Goal: Information Seeking & Learning: Learn about a topic

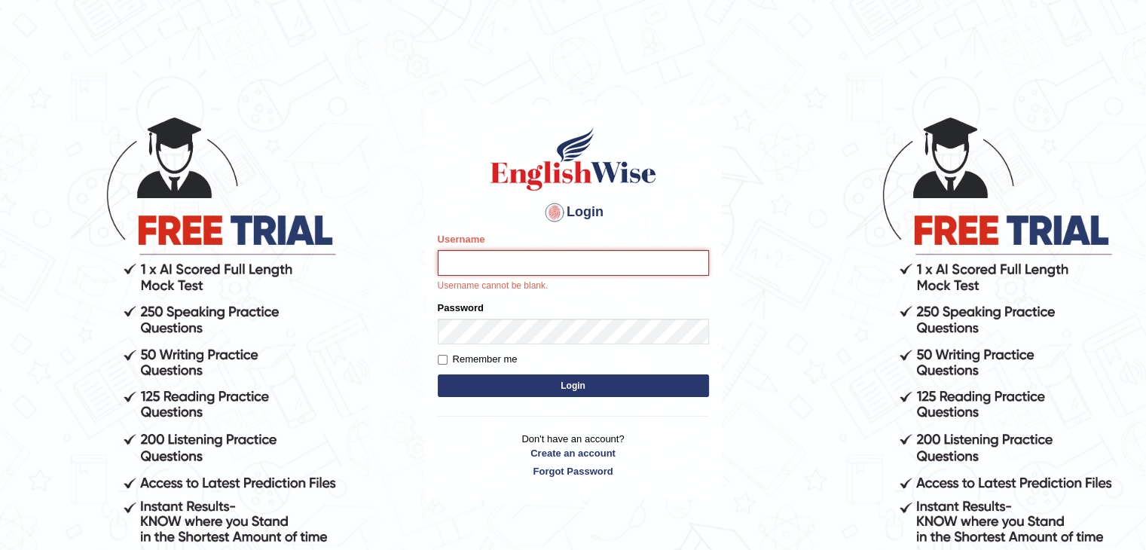
type input "rakesh_brisbane"
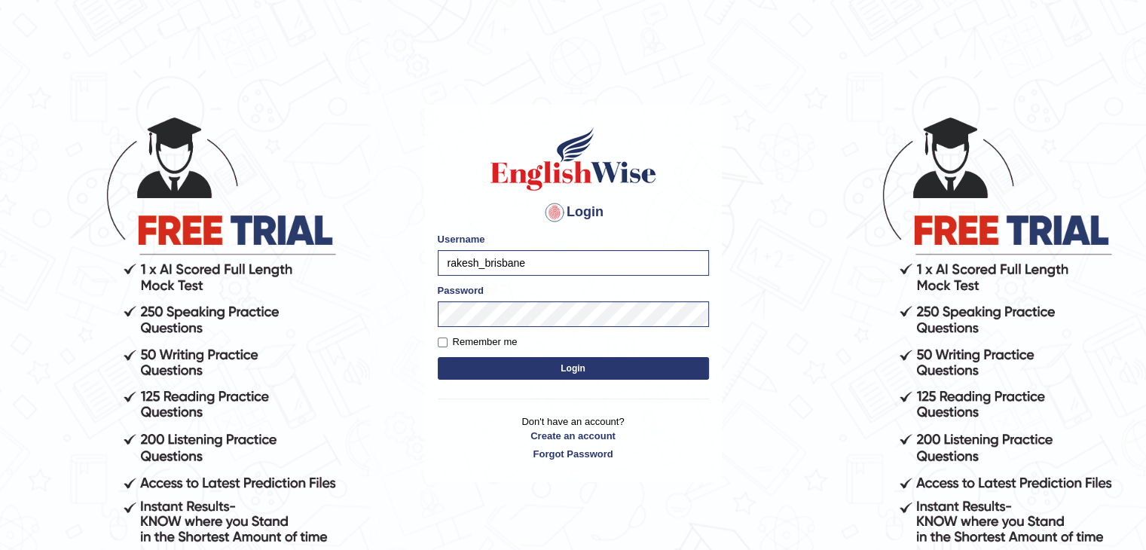
drag, startPoint x: 569, startPoint y: 374, endPoint x: 438, endPoint y: 340, distance: 135.6
click at [474, 349] on form "Please fix the following errors: Username rakesh_brisbane Password Remember me …" at bounding box center [573, 307] width 271 height 151
click at [438, 340] on input "Remember me" at bounding box center [443, 342] width 10 height 10
checkbox input "true"
click at [485, 370] on button "Login" at bounding box center [573, 368] width 271 height 23
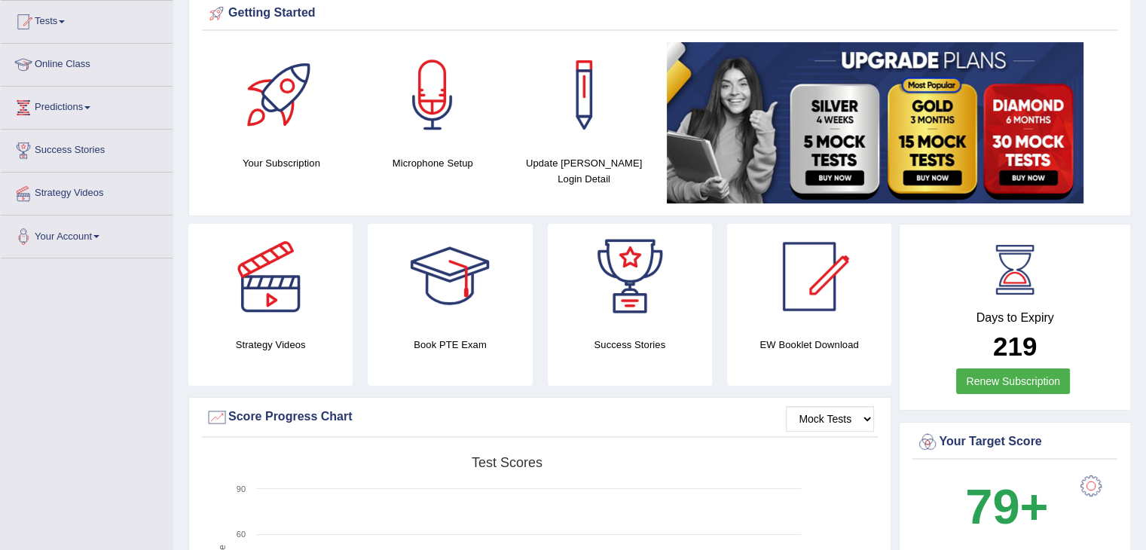
scroll to position [15, 0]
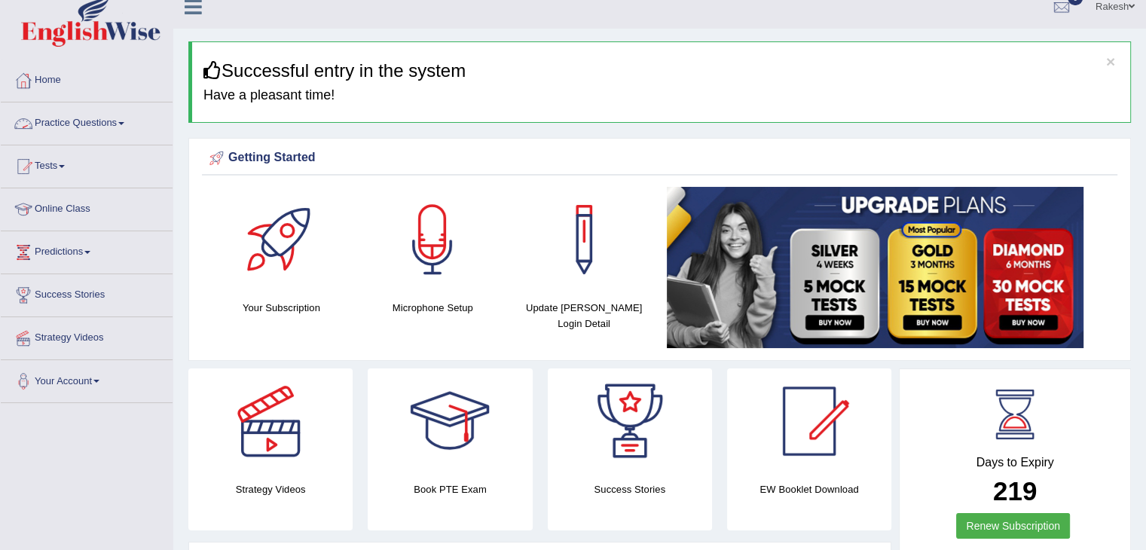
click at [87, 120] on link "Practice Questions" at bounding box center [87, 121] width 172 height 38
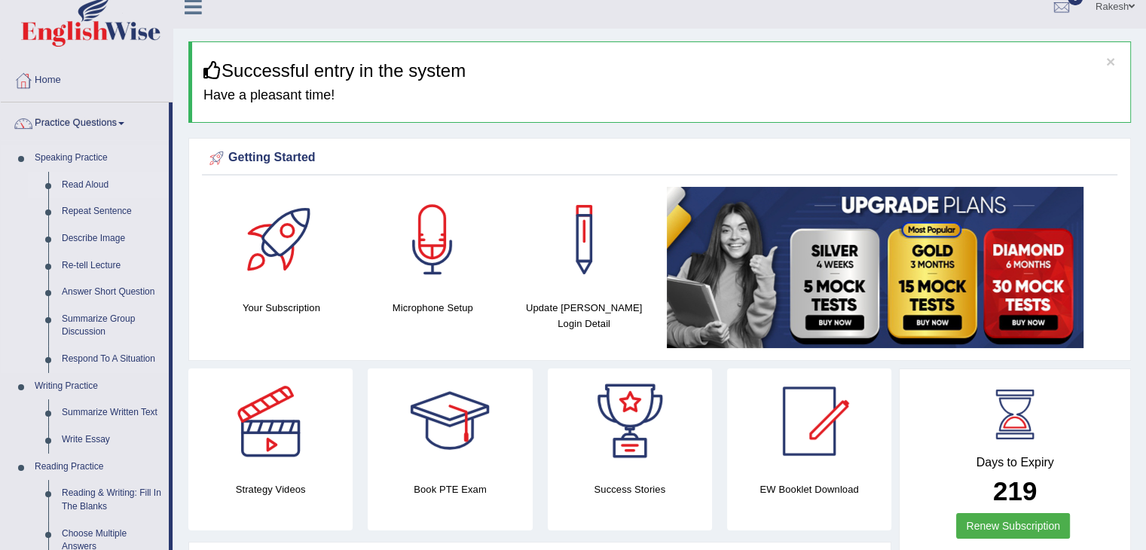
click at [87, 182] on link "Read Aloud" at bounding box center [112, 185] width 114 height 27
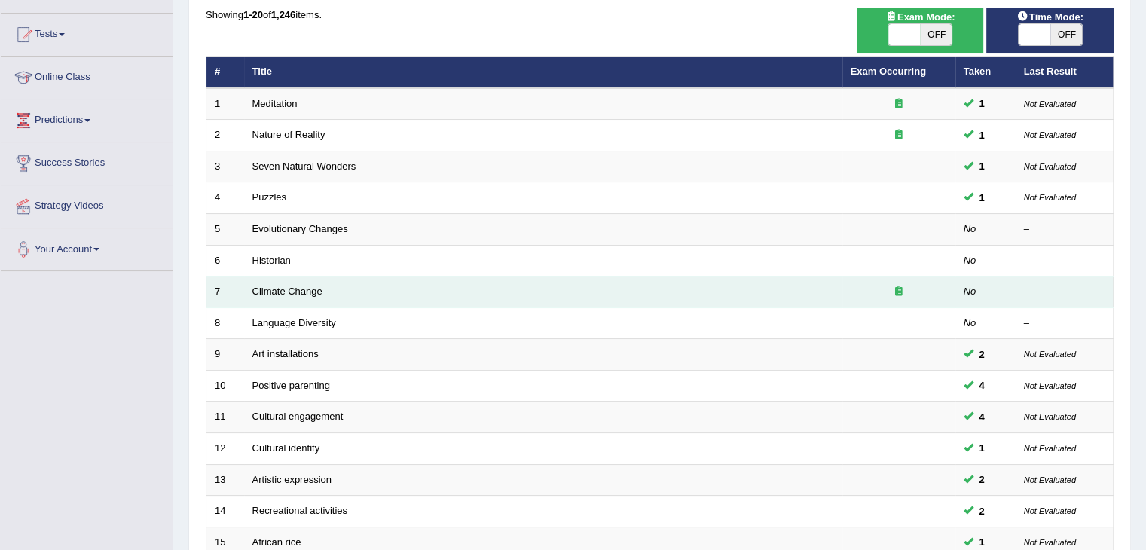
scroll to position [148, 0]
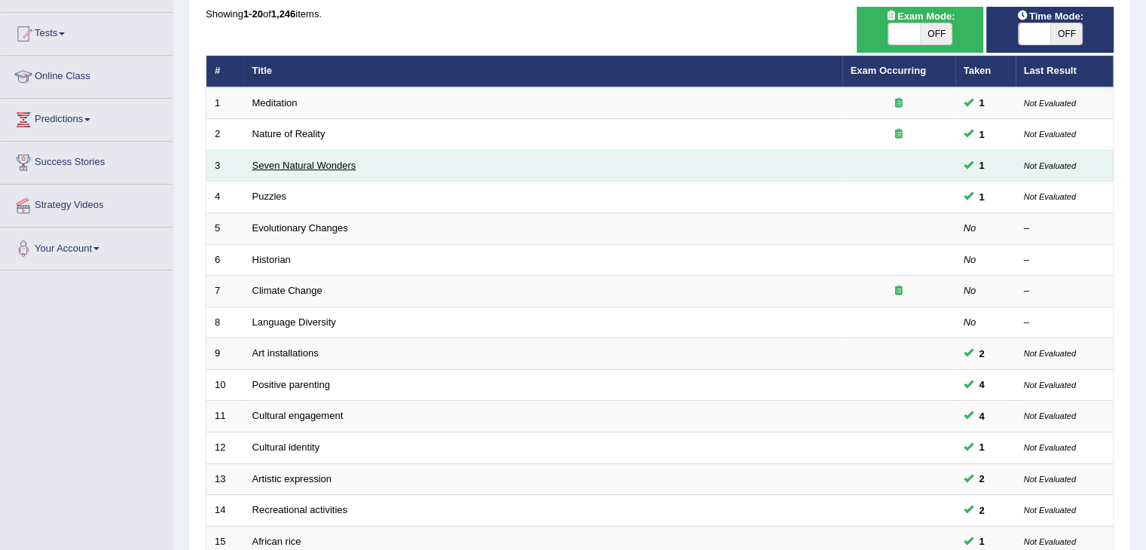
click at [324, 166] on link "Seven Natural Wonders" at bounding box center [304, 165] width 104 height 11
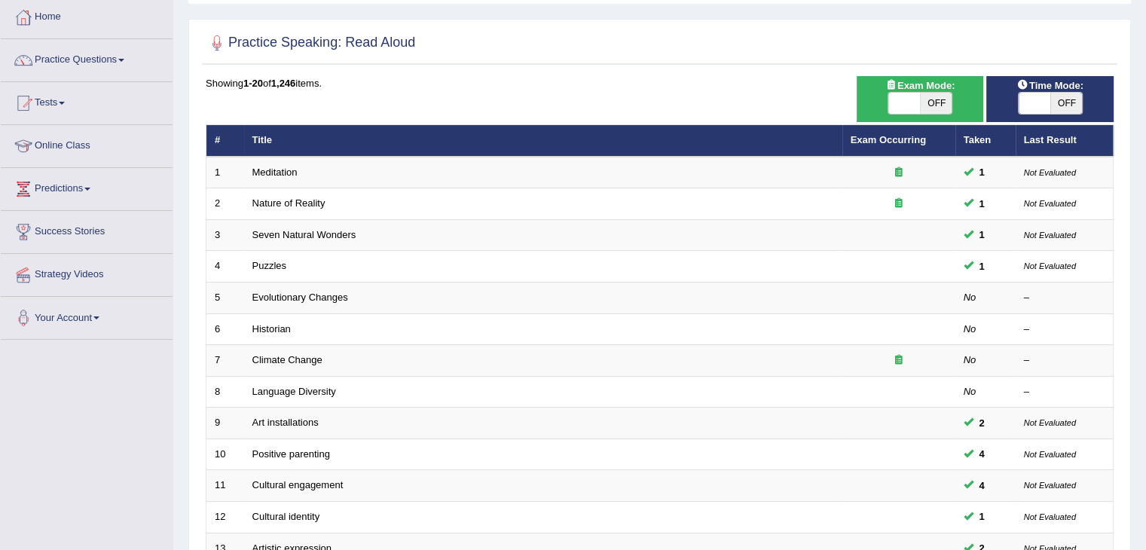
scroll to position [80, 0]
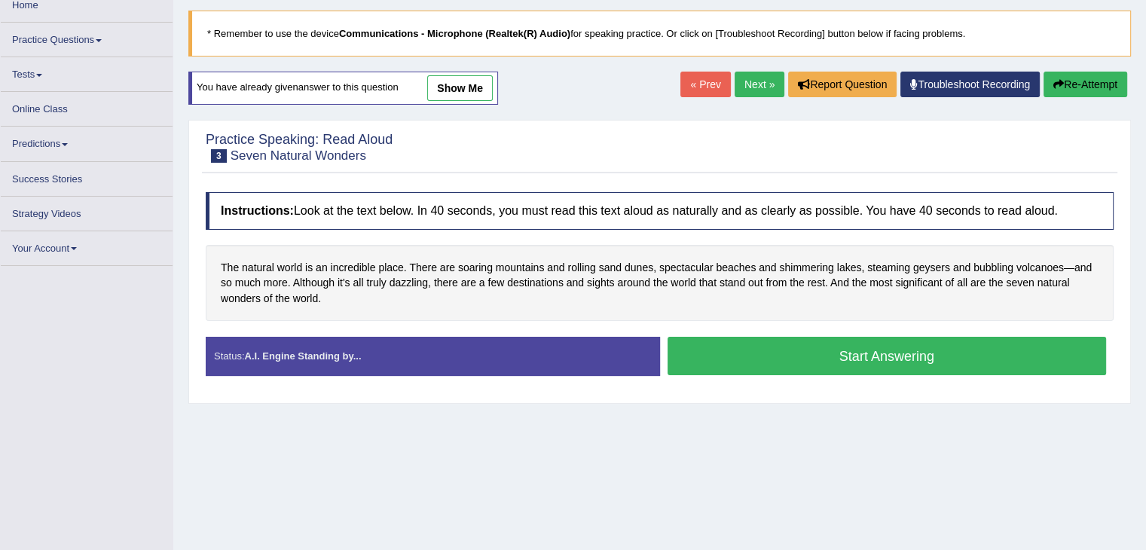
scroll to position [143, 0]
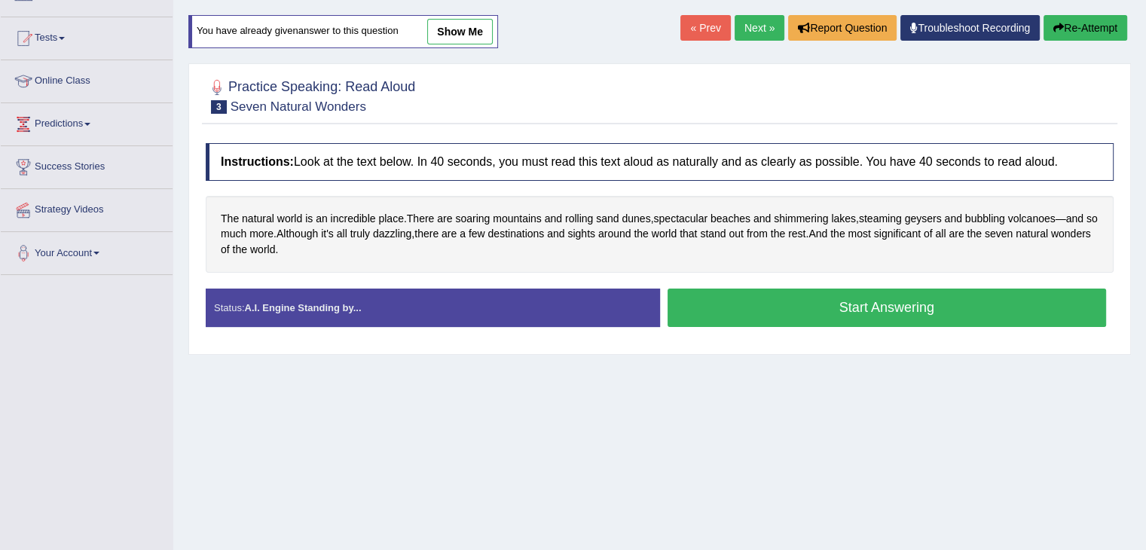
click at [816, 309] on button "Start Answering" at bounding box center [886, 307] width 439 height 38
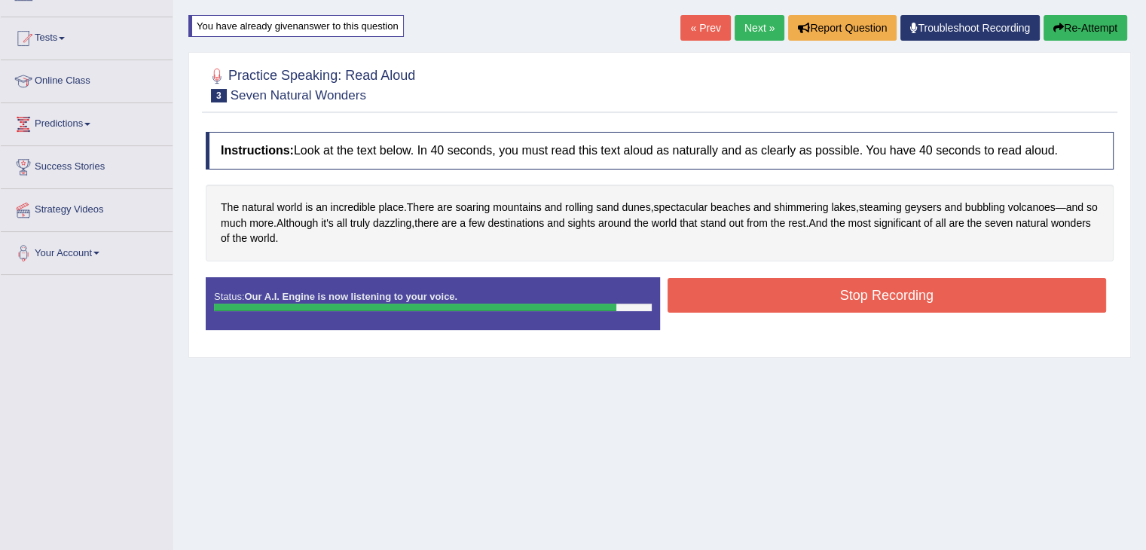
click at [819, 309] on button "Stop Recording" at bounding box center [886, 295] width 439 height 35
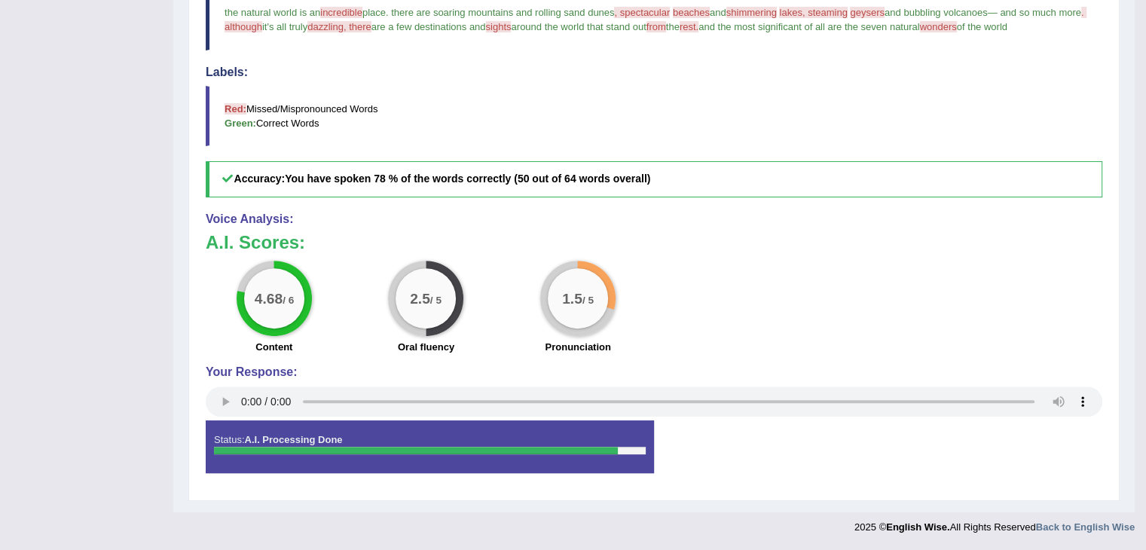
scroll to position [0, 0]
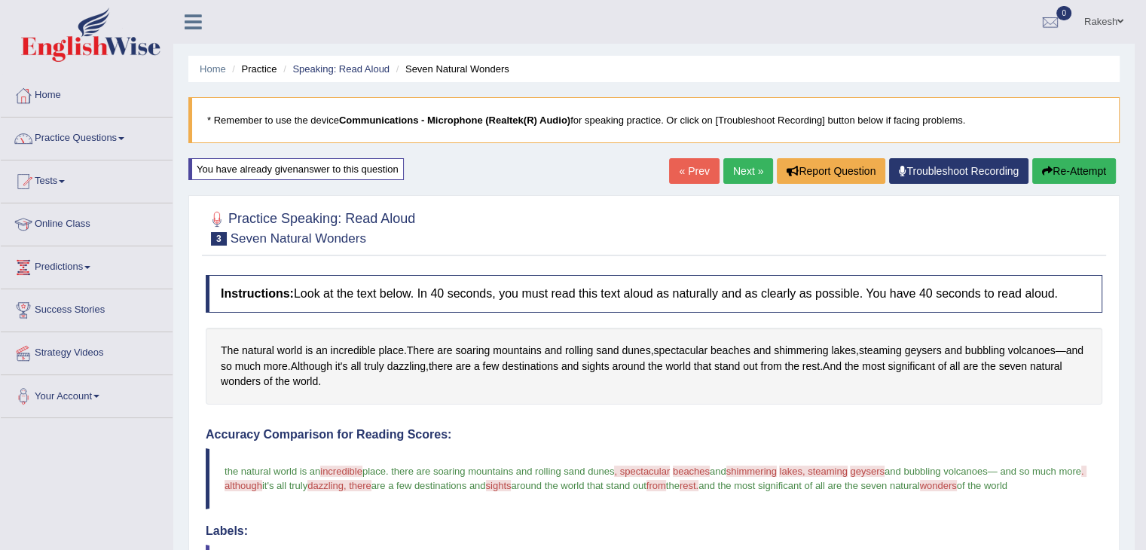
click at [744, 173] on link "Next »" at bounding box center [748, 171] width 50 height 26
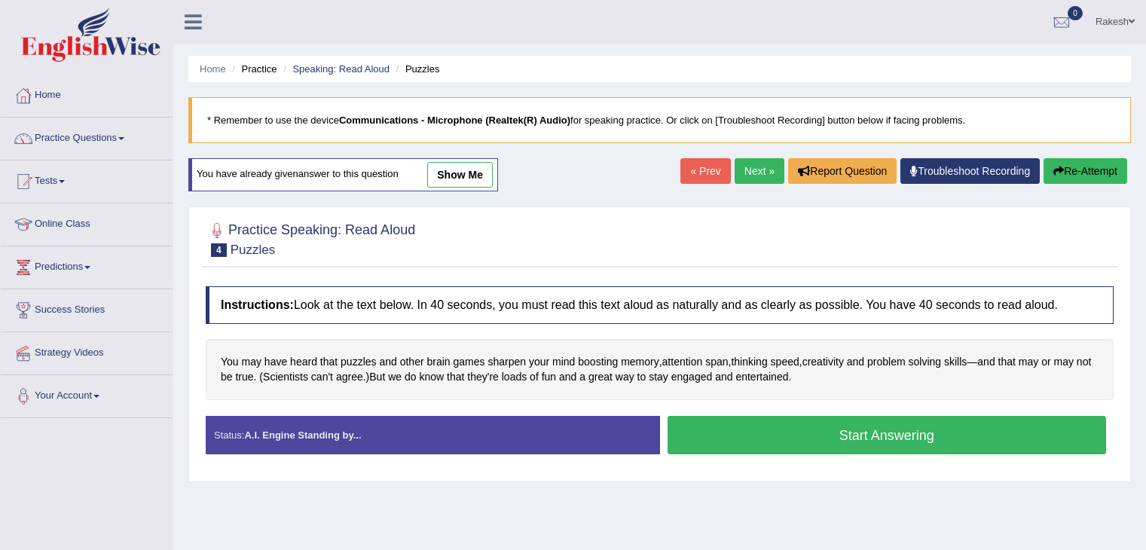
click at [838, 416] on button "Start Answering" at bounding box center [886, 435] width 439 height 38
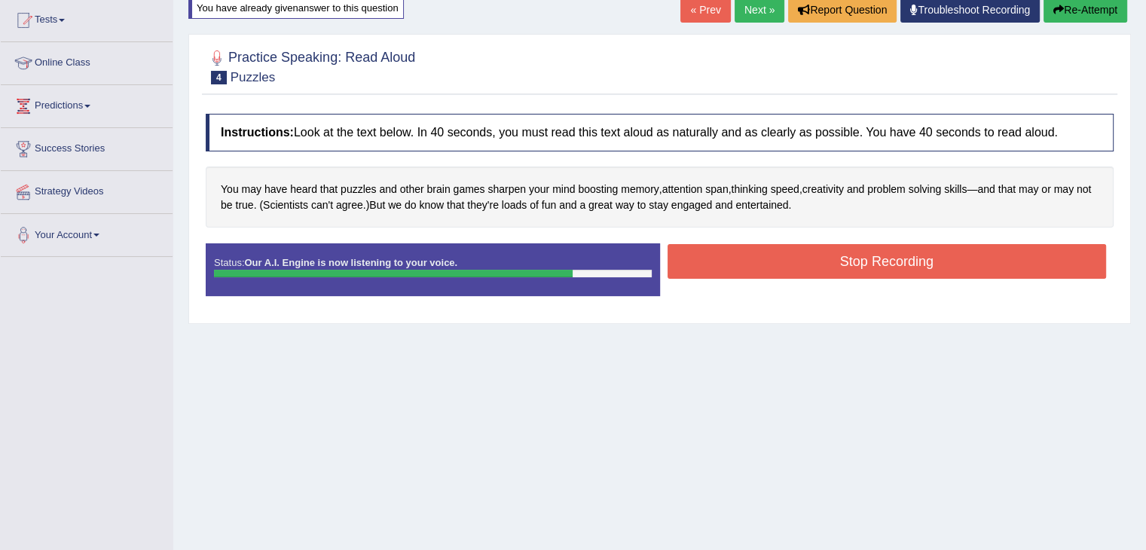
click at [838, 275] on button "Stop Recording" at bounding box center [886, 261] width 439 height 35
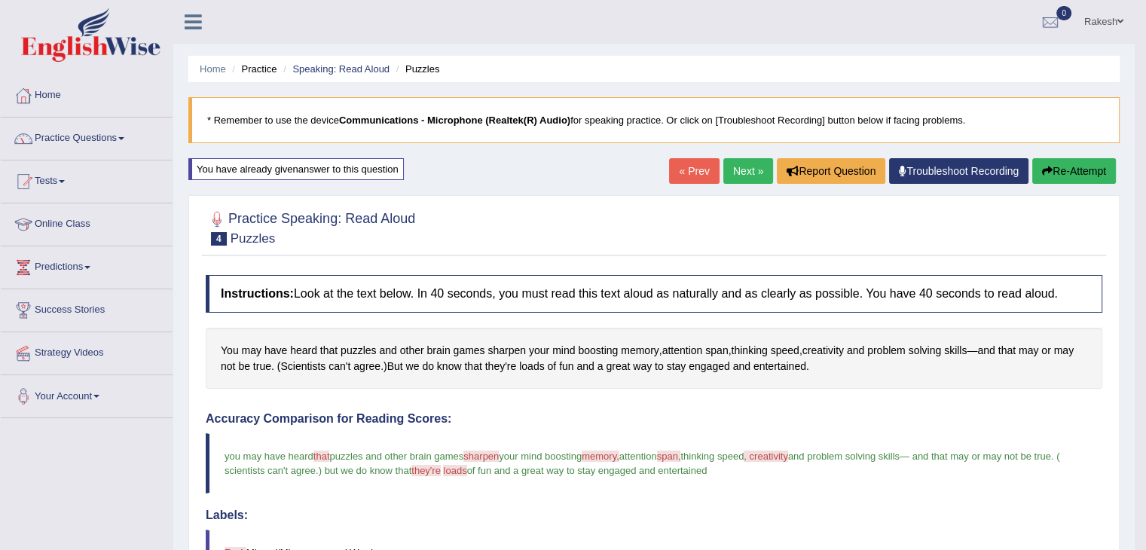
click at [745, 167] on link "Next »" at bounding box center [748, 171] width 50 height 26
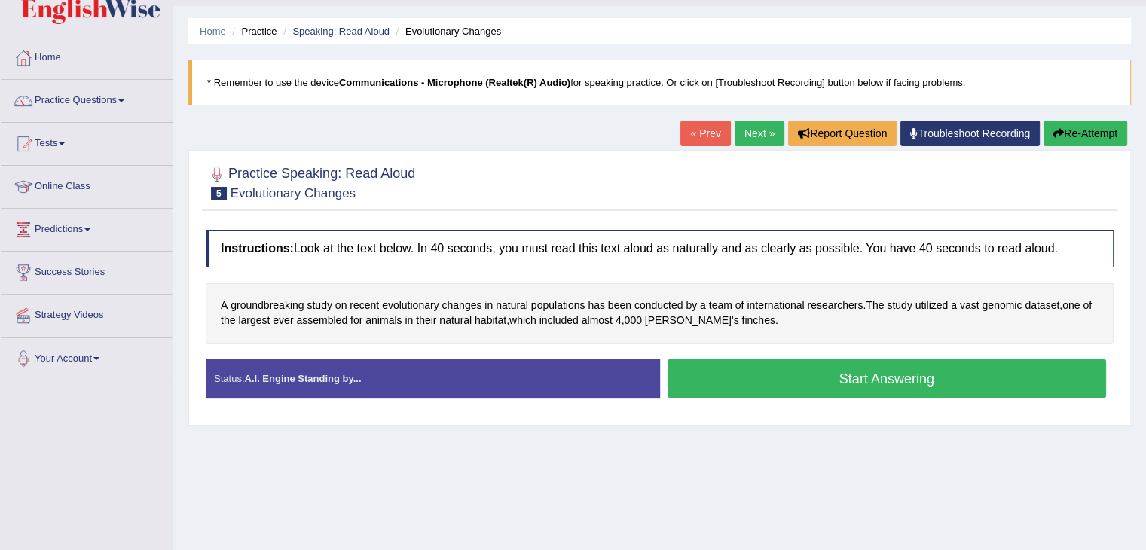
scroll to position [72, 0]
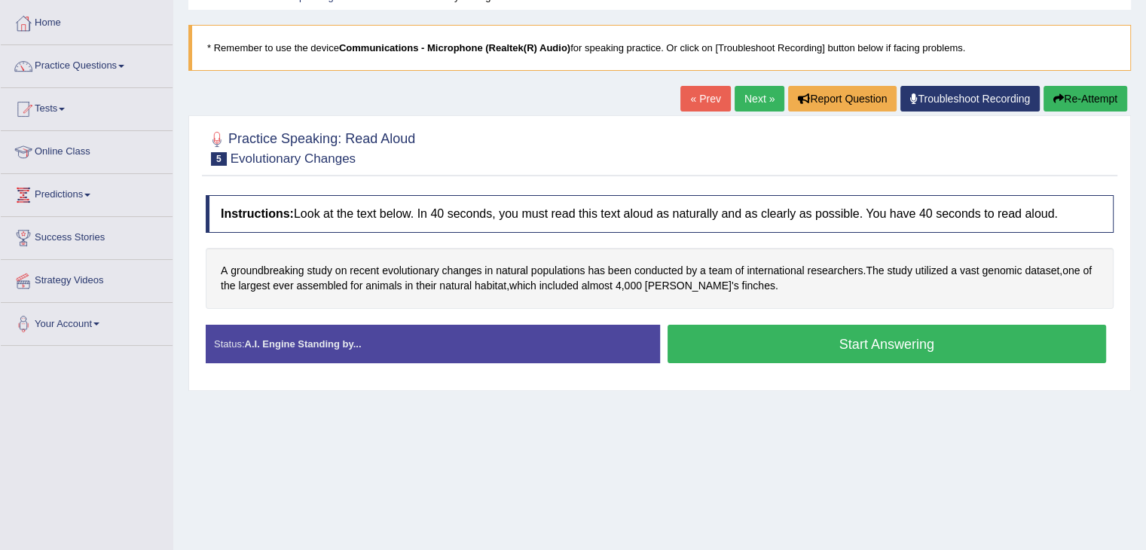
click at [908, 350] on button "Start Answering" at bounding box center [886, 344] width 439 height 38
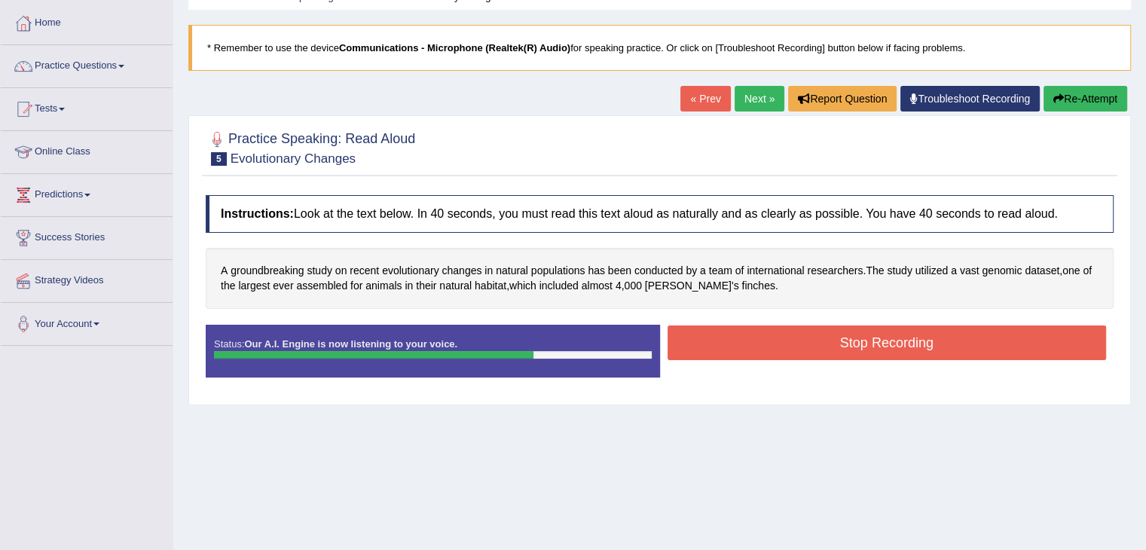
click at [908, 350] on button "Stop Recording" at bounding box center [886, 342] width 439 height 35
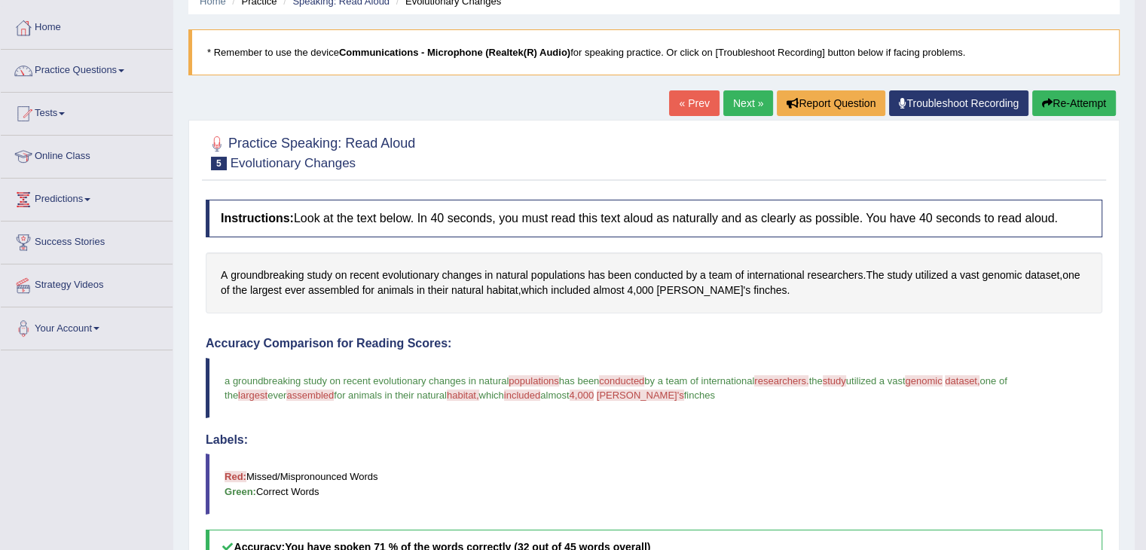
scroll to position [66, 0]
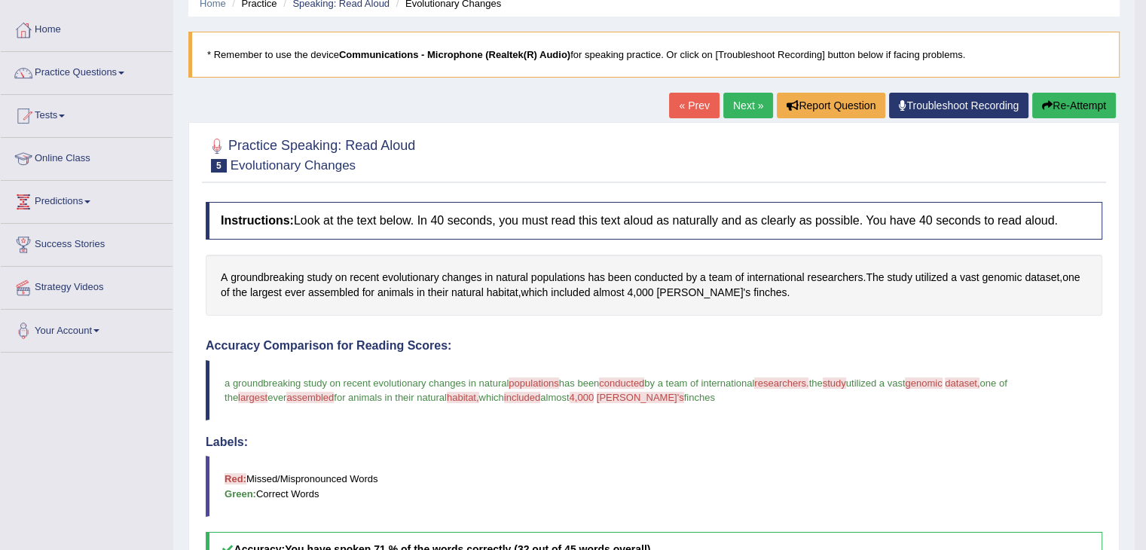
click at [725, 106] on link "Next »" at bounding box center [748, 106] width 50 height 26
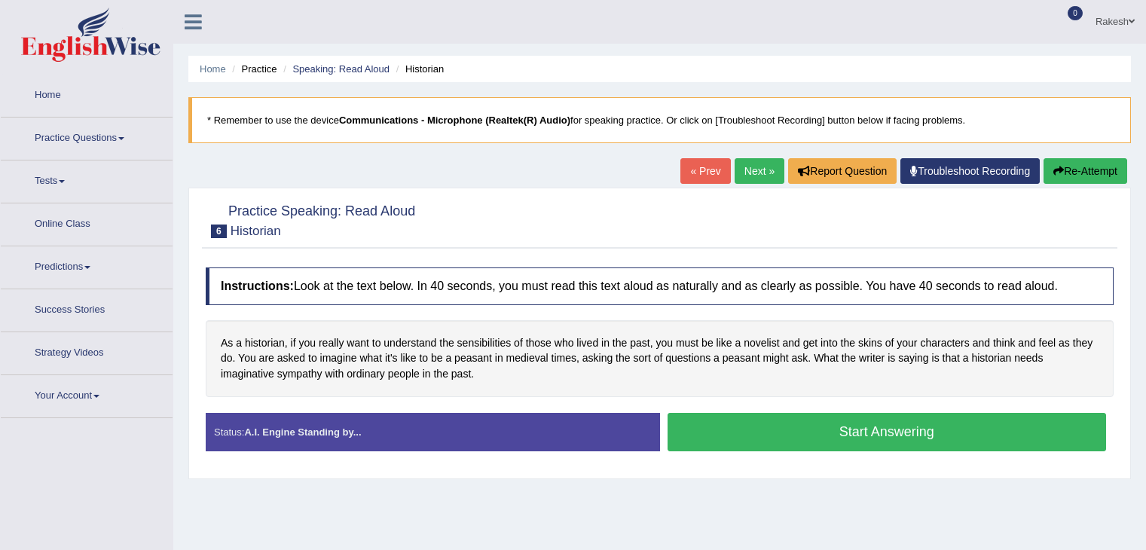
scroll to position [91, 0]
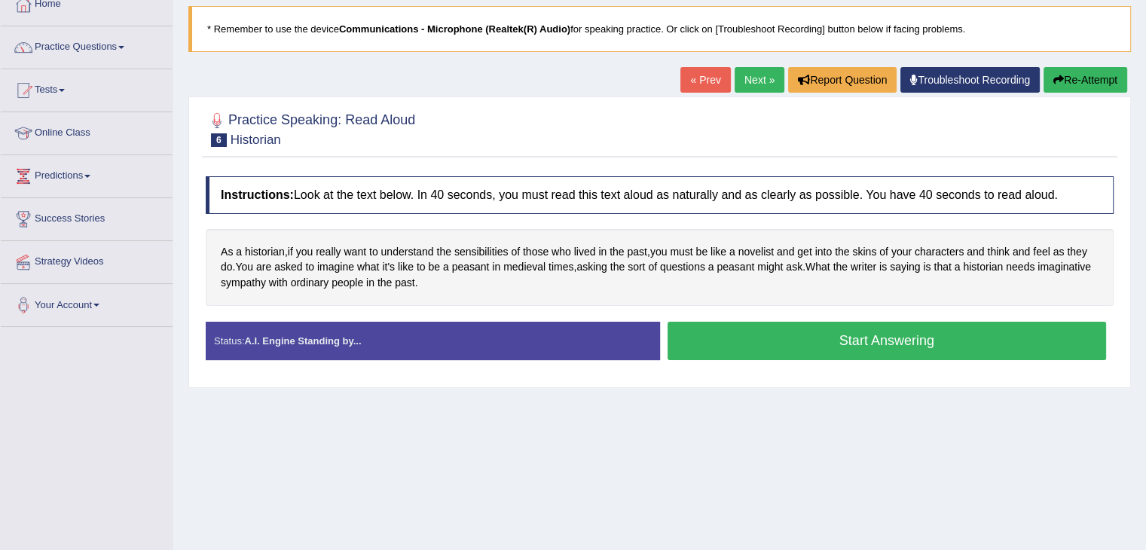
click at [807, 335] on button "Start Answering" at bounding box center [886, 341] width 439 height 38
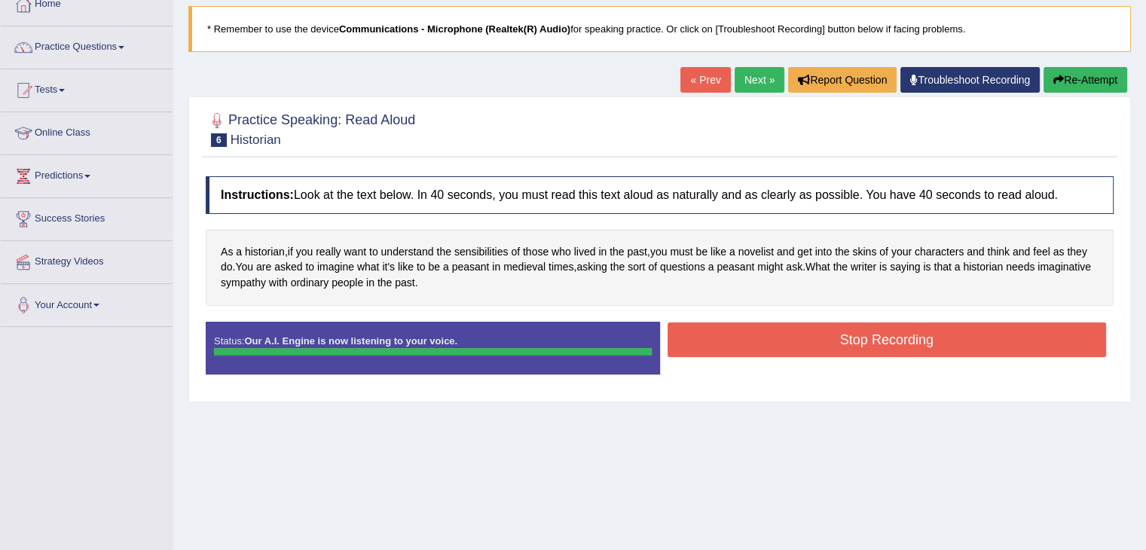
click at [813, 331] on div "Status: Our A.I. Engine is now listening to your voice. Start Answering Stop Re…" at bounding box center [660, 356] width 908 height 68
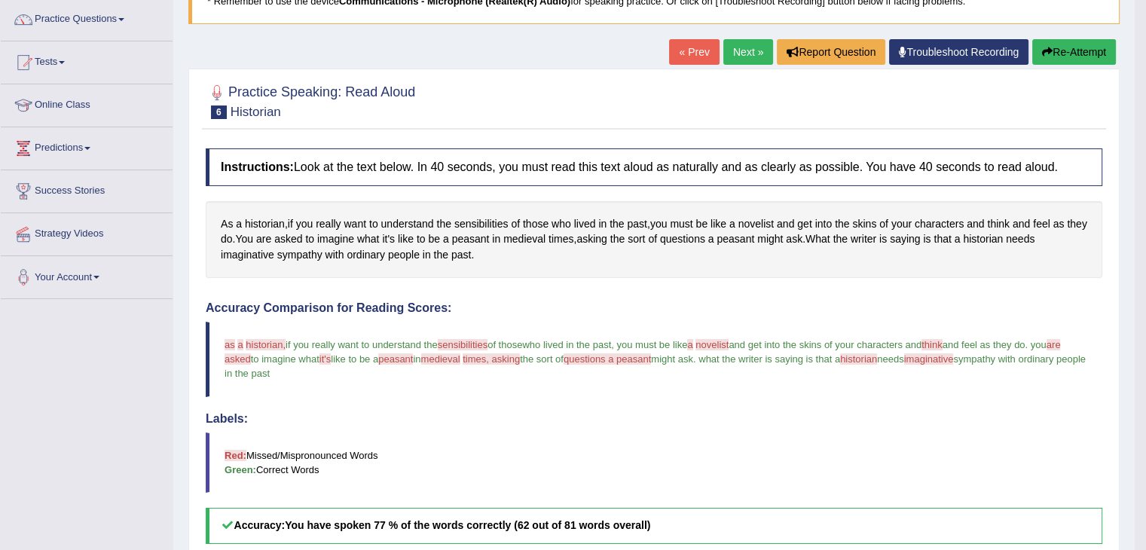
scroll to position [79, 0]
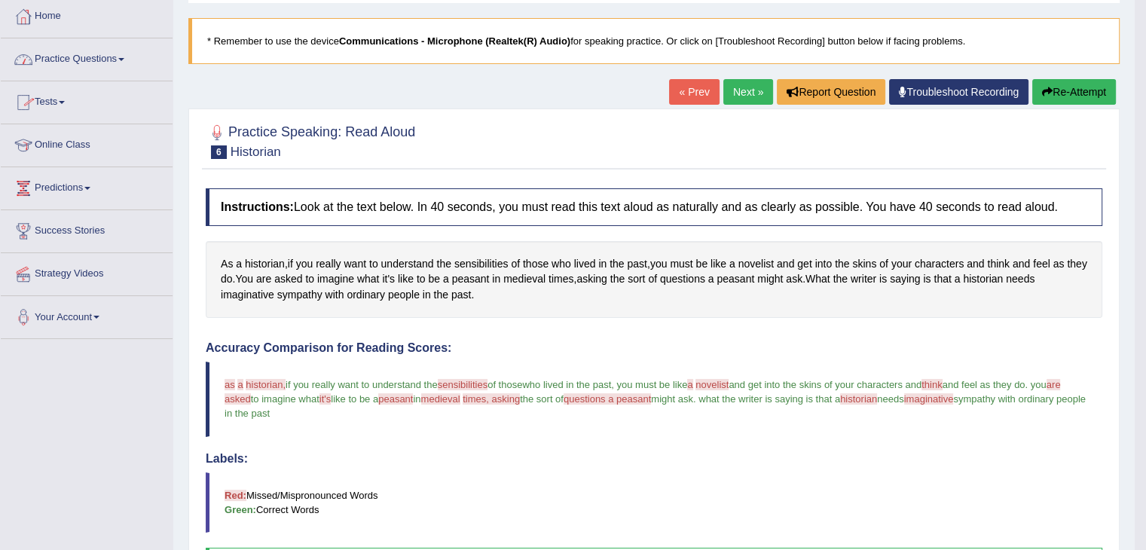
click at [85, 53] on link "Practice Questions" at bounding box center [87, 57] width 172 height 38
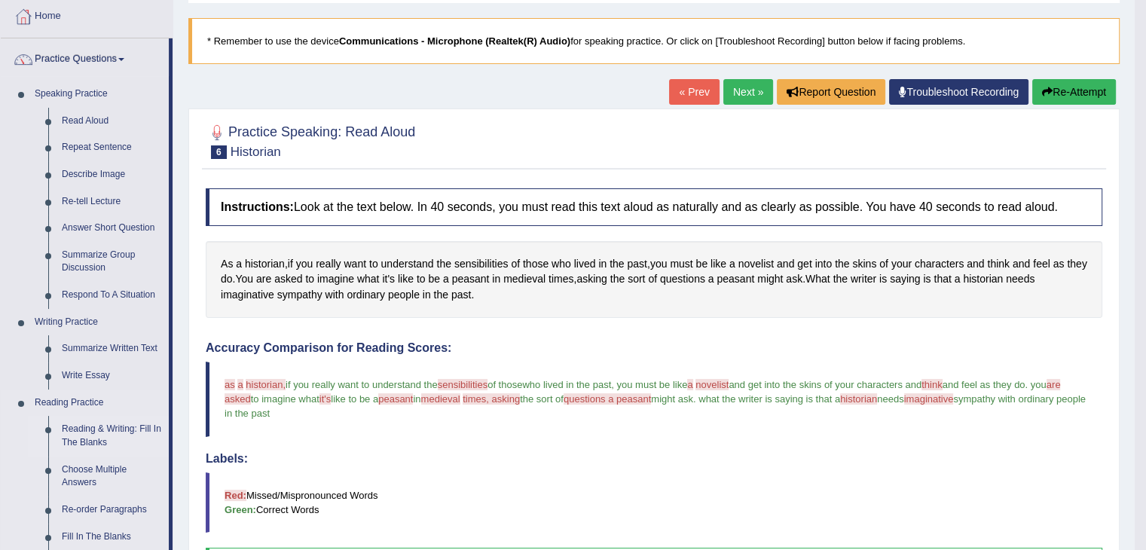
click at [82, 434] on link "Reading & Writing: Fill In The Blanks" at bounding box center [112, 436] width 114 height 40
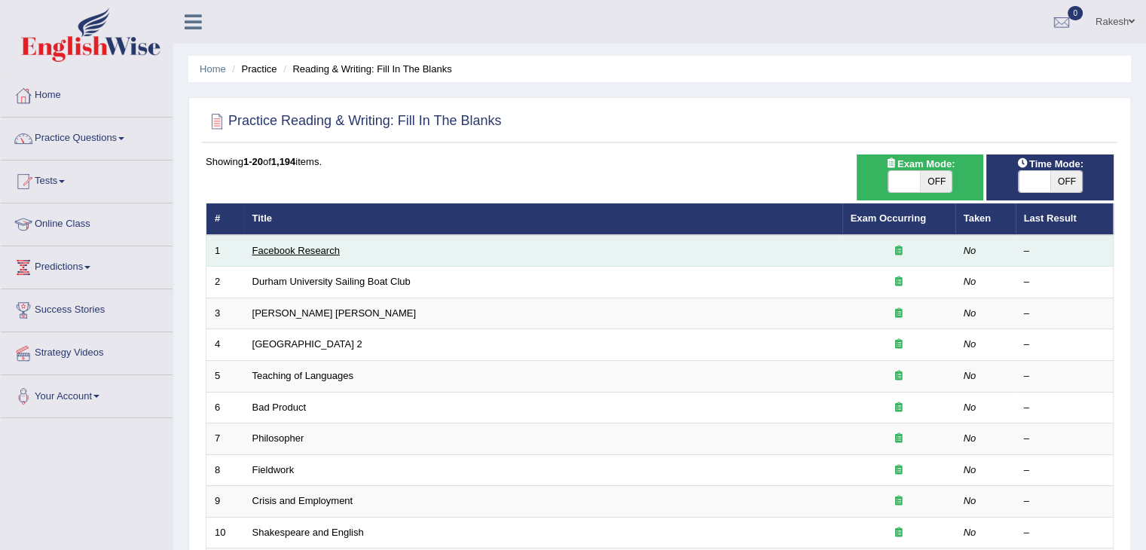
click at [274, 250] on link "Facebook Research" at bounding box center [295, 250] width 87 height 11
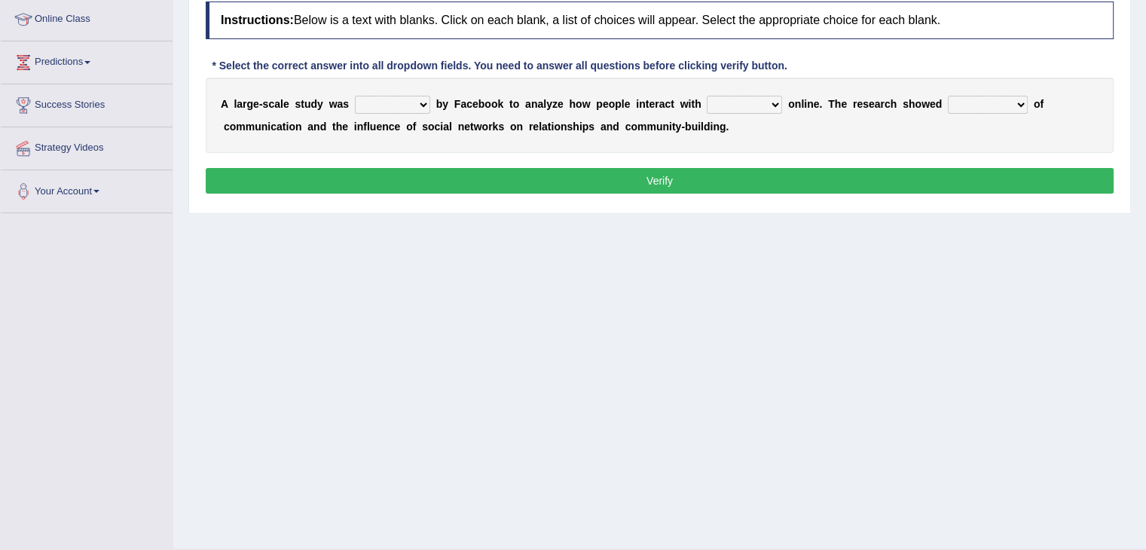
scroll to position [203, 0]
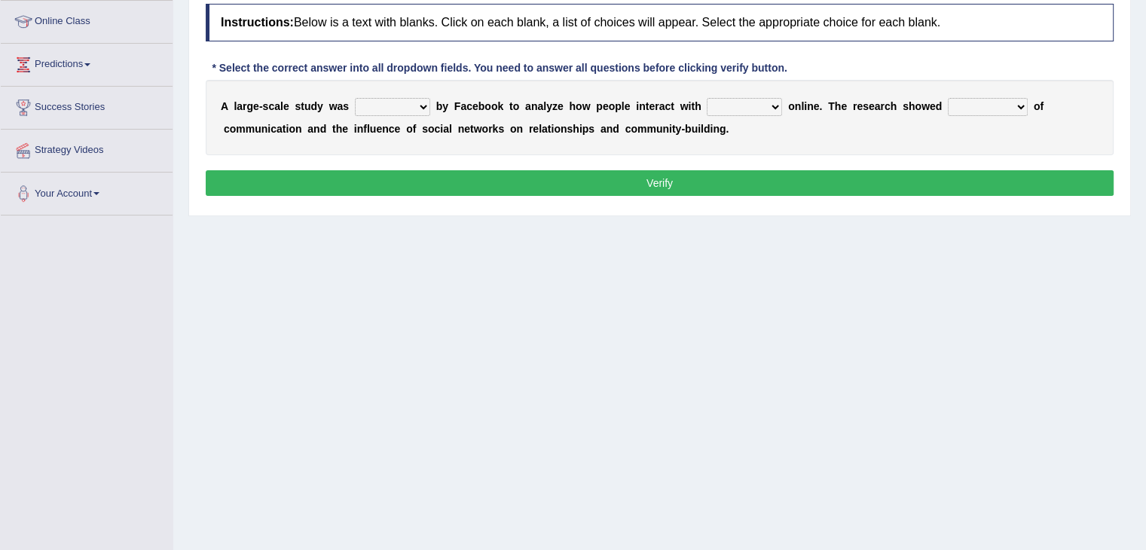
click at [368, 103] on select "surveyed had asked made" at bounding box center [392, 107] width 75 height 18
click at [478, 332] on div "Home Practice Reading & Writing: Fill In The Blanks Facebook Research Next » Re…" at bounding box center [659, 173] width 972 height 753
click at [369, 109] on select "surveyed had asked made" at bounding box center [392, 107] width 75 height 18
select select "surveyed"
click at [355, 98] on select "surveyed had asked made" at bounding box center [392, 107] width 75 height 18
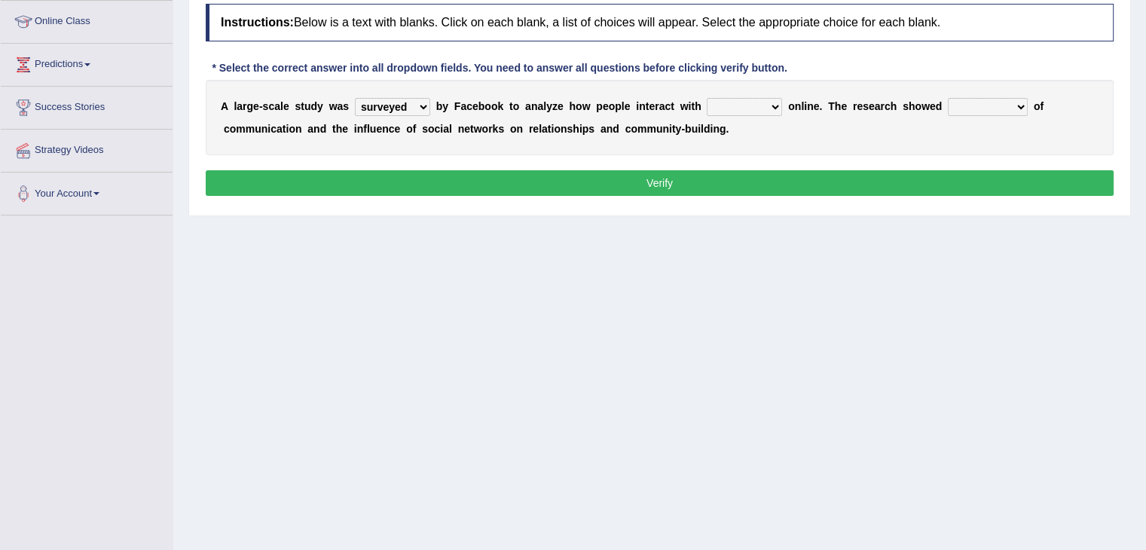
click at [745, 110] on select "together all each other another" at bounding box center [743, 107] width 75 height 18
select select "each other"
click at [706, 98] on select "together all each other another" at bounding box center [743, 107] width 75 height 18
click at [981, 106] on select "advantages standards fellowships patterns" at bounding box center [987, 107] width 80 height 18
click at [825, 148] on div "A l a r g e - s c a l e s t u d y w a s surveyed had asked made b y F a c e b o…" at bounding box center [660, 117] width 908 height 75
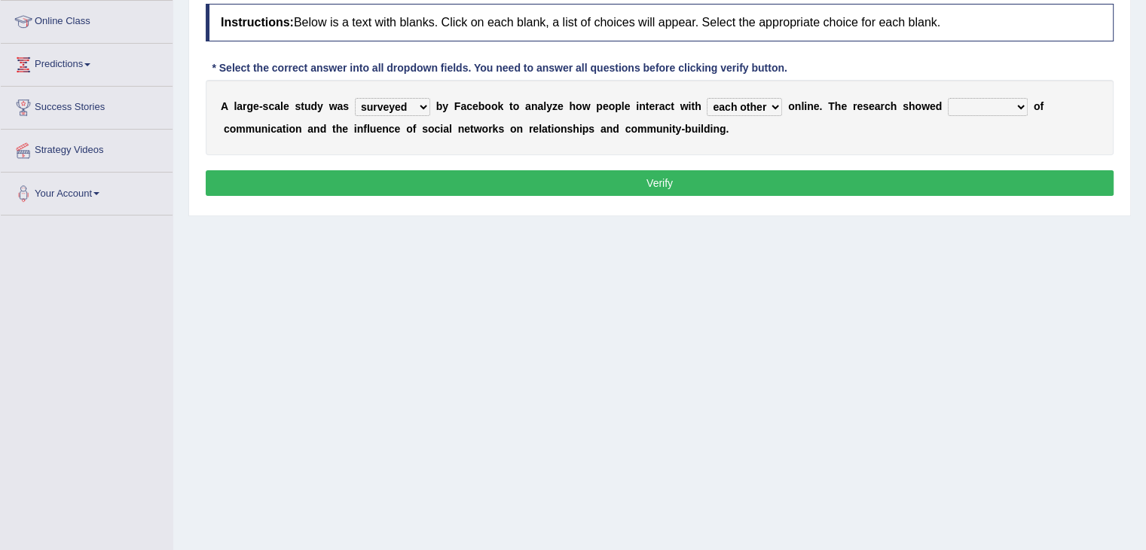
click at [978, 108] on select "advantages standards fellowships patterns" at bounding box center [987, 107] width 80 height 18
click at [1051, 156] on div "Instructions: Below is a text with blanks. Click on each blank, a list of choic…" at bounding box center [659, 102] width 915 height 212
click at [978, 108] on select "advantages standards fellowships patterns" at bounding box center [987, 107] width 80 height 18
select select "advantages"
click at [947, 98] on select "advantages standards fellowships patterns" at bounding box center [987, 107] width 80 height 18
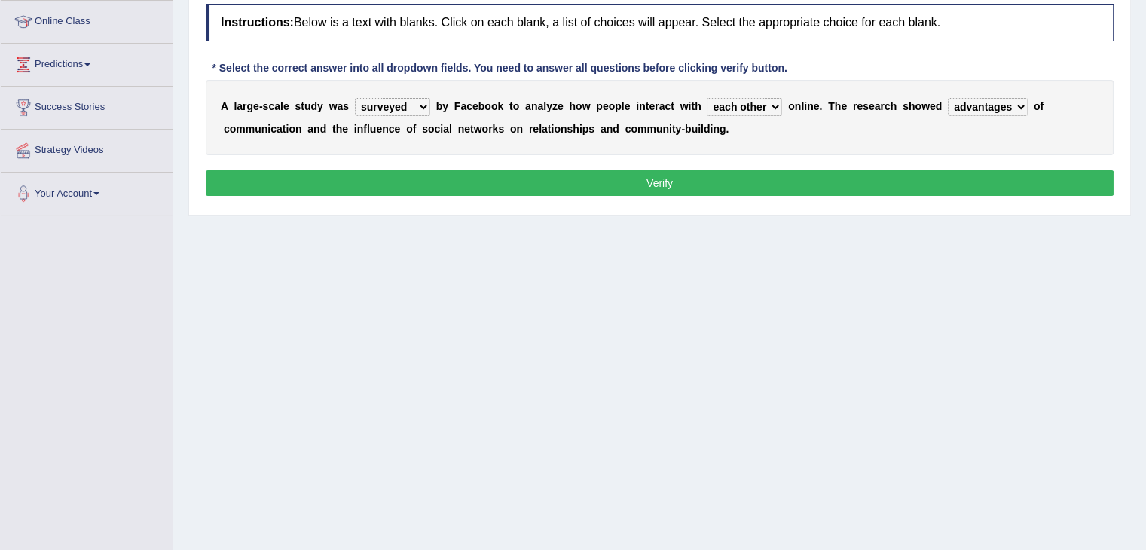
click at [645, 174] on button "Verify" at bounding box center [660, 183] width 908 height 26
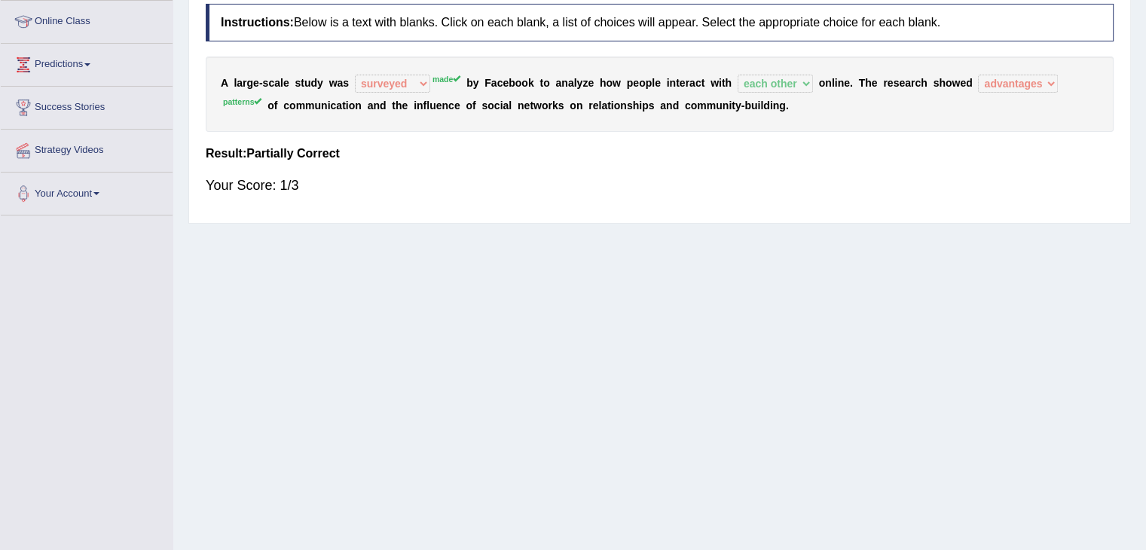
drag, startPoint x: 407, startPoint y: 97, endPoint x: 416, endPoint y: 93, distance: 9.8
click at [409, 97] on div "A l a r g e - s c a l e s t u d y w a s surveyed had asked made made b y F a c …" at bounding box center [660, 93] width 908 height 75
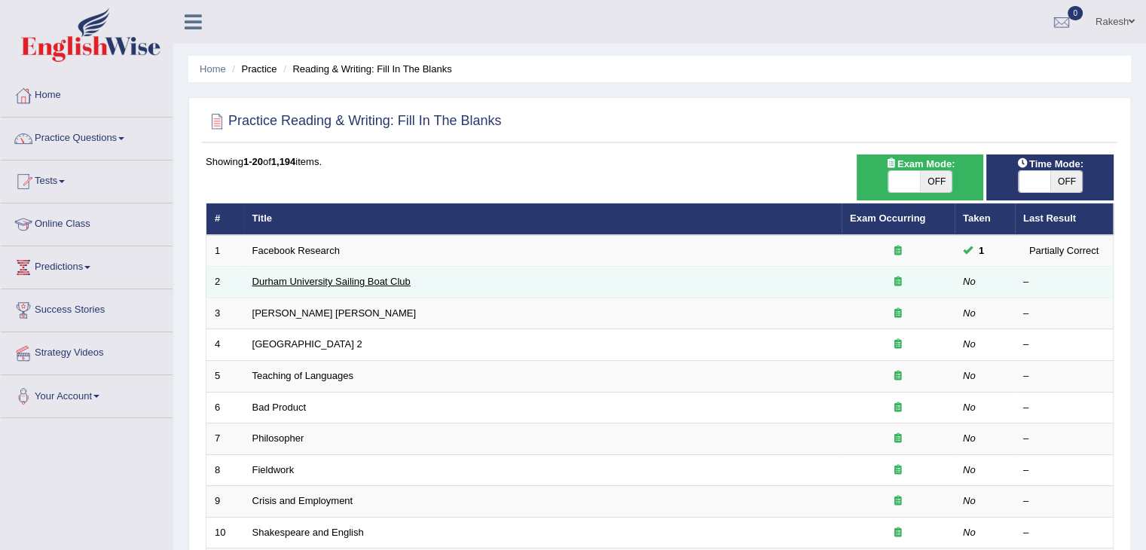
click at [371, 285] on link "Durham University Sailing Boat Club" at bounding box center [331, 281] width 158 height 11
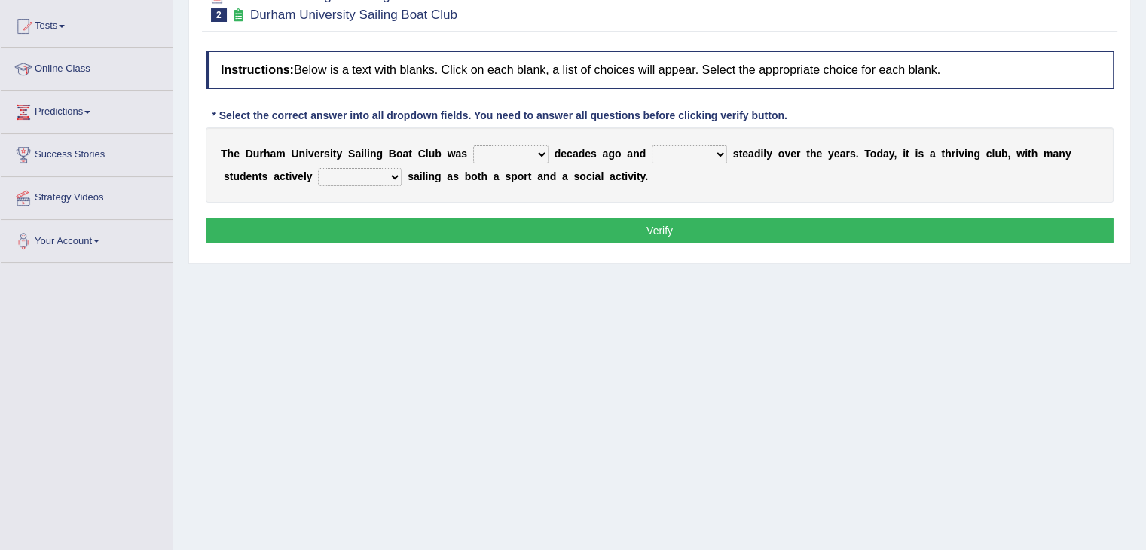
scroll to position [148, 0]
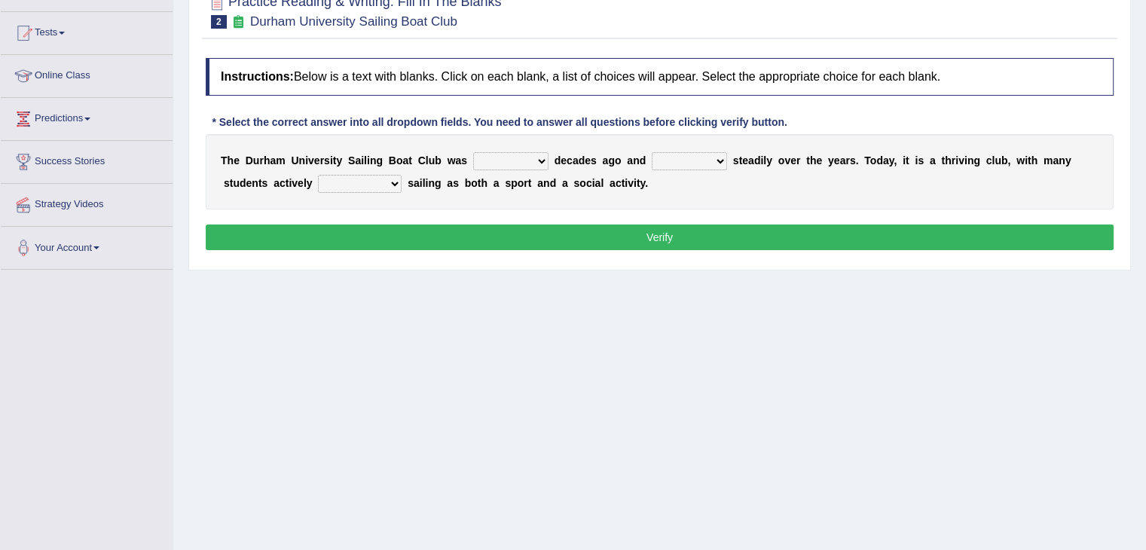
click at [524, 159] on select "found fund founded find" at bounding box center [510, 161] width 75 height 18
select select "founded"
click at [473, 152] on select "found fund founded find" at bounding box center [510, 161] width 75 height 18
click at [529, 158] on select "found fund founded find" at bounding box center [510, 161] width 75 height 18
click at [473, 152] on select "found fund founded find" at bounding box center [510, 161] width 75 height 18
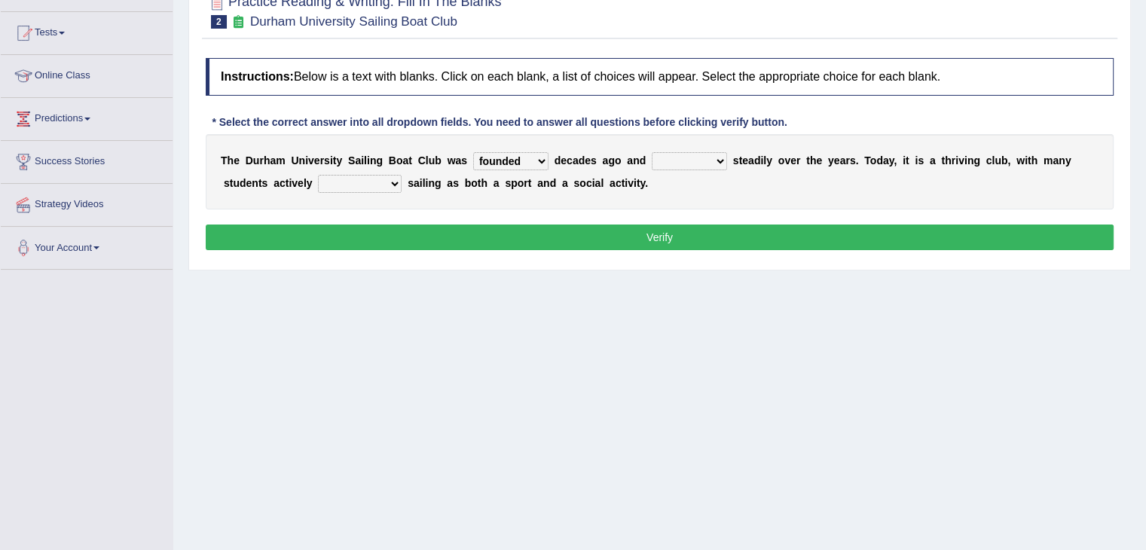
click at [694, 160] on select "grow growing has grown grown" at bounding box center [688, 161] width 75 height 18
select select "growing"
click at [651, 152] on select "grow growing has grown grown" at bounding box center [688, 161] width 75 height 18
click at [340, 185] on select "enjoy enjoyed are enjoying enjoying" at bounding box center [360, 184] width 84 height 18
select select "enjoying"
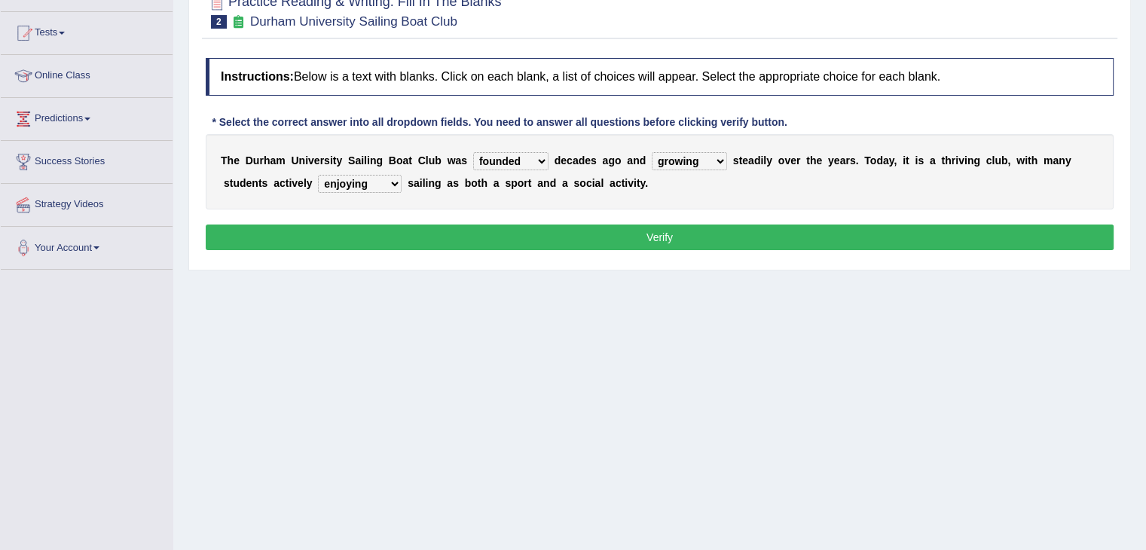
click at [318, 175] on select "enjoy enjoyed are enjoying enjoying" at bounding box center [360, 184] width 84 height 18
click at [472, 234] on button "Verify" at bounding box center [660, 237] width 908 height 26
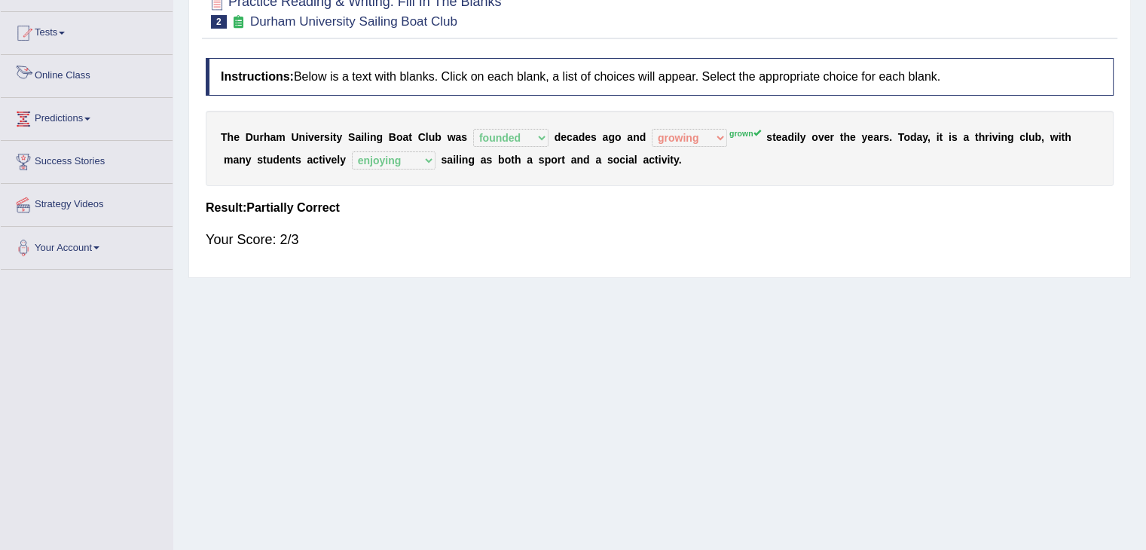
scroll to position [0, 0]
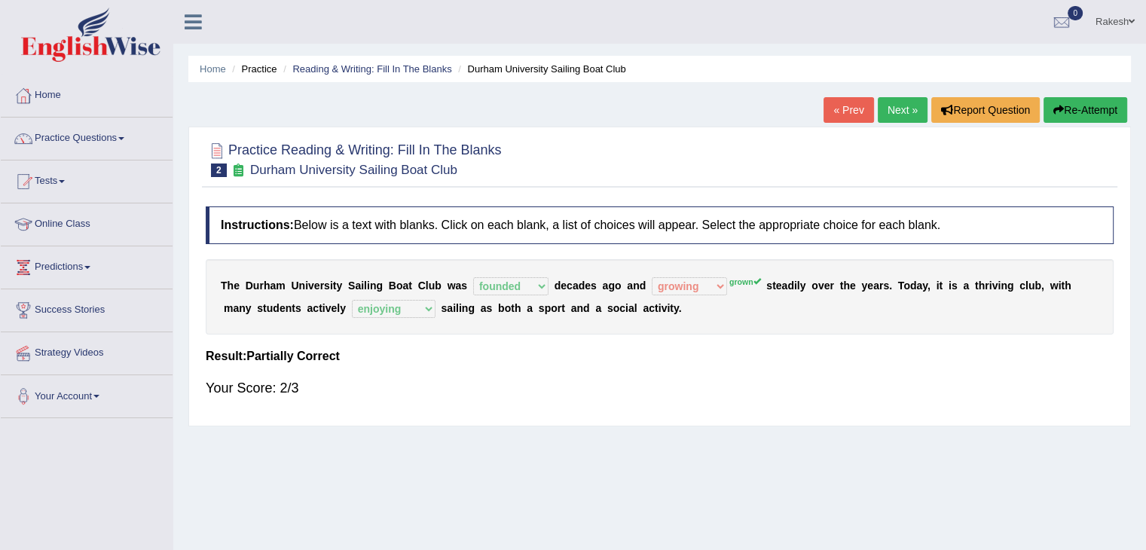
click at [901, 117] on link "Next »" at bounding box center [902, 110] width 50 height 26
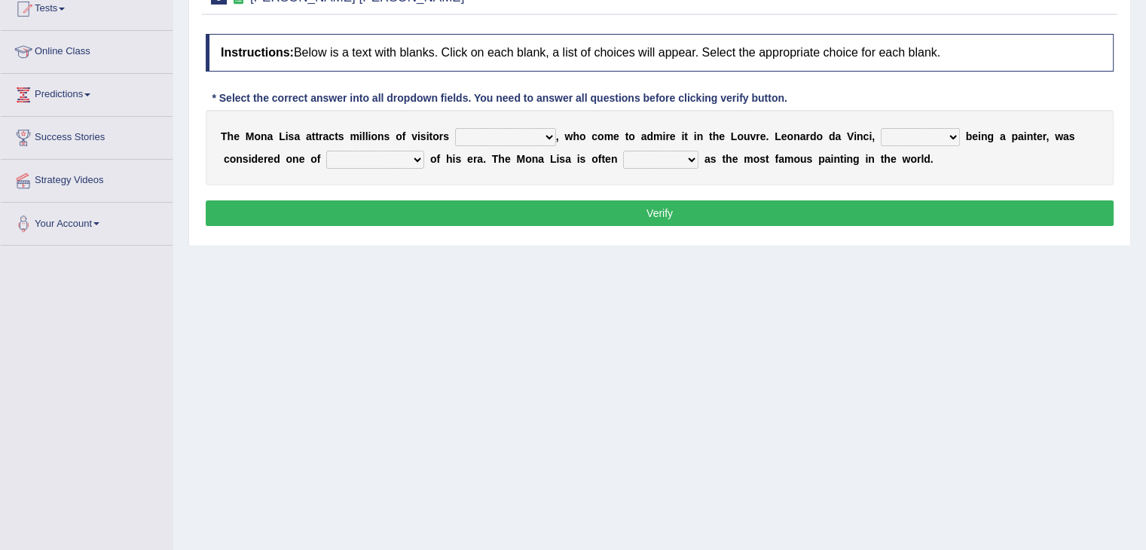
scroll to position [171, 0]
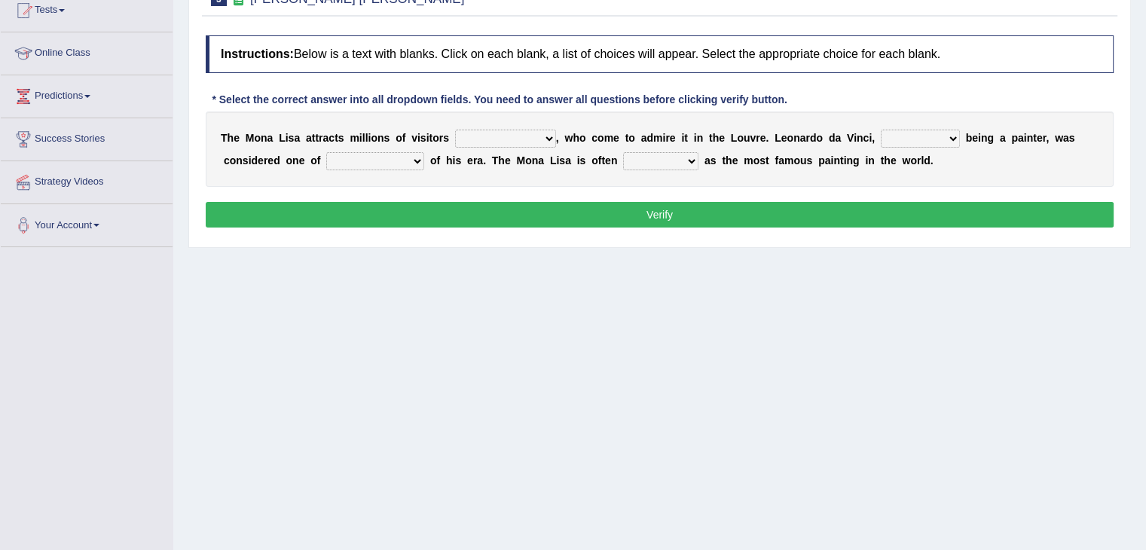
click at [532, 141] on select "around the year the all year all year round per year" at bounding box center [505, 139] width 101 height 18
click at [520, 305] on div "Home Practice Reading & Writing: Fill In The [PERSON_NAME] [PERSON_NAME] « Prev…" at bounding box center [659, 205] width 972 height 753
click at [521, 136] on select "around the year the all year all year round per year" at bounding box center [505, 139] width 101 height 18
select select "per year"
click at [455, 130] on select "around the year the all year all year round per year" at bounding box center [505, 139] width 101 height 18
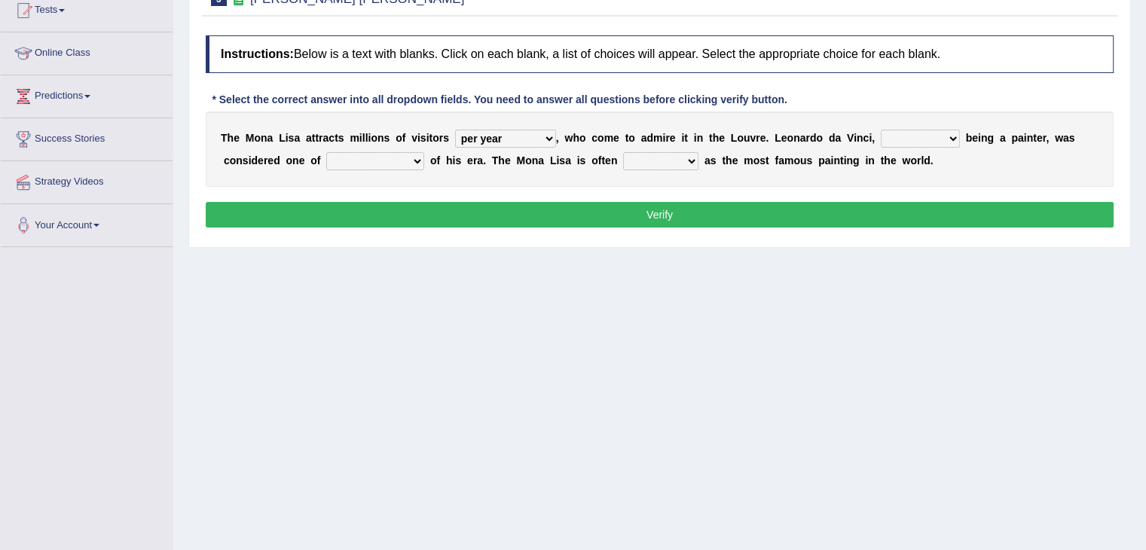
click at [886, 142] on select "rather than as much as as well as as long as" at bounding box center [919, 139] width 79 height 18
click at [925, 160] on div "T h e M o n a L i s a a t t r a c t s m i l l i o n s o f v i s i t o r s aroun…" at bounding box center [660, 148] width 908 height 75
click at [904, 142] on select "rather than as much as as well as as long as" at bounding box center [919, 139] width 79 height 18
click at [942, 166] on div "T h e M o n a L i s a a t t r a c t s m i l l i o n s o f v i s i t o r s aroun…" at bounding box center [660, 148] width 908 height 75
click at [960, 139] on b at bounding box center [963, 138] width 6 height 12
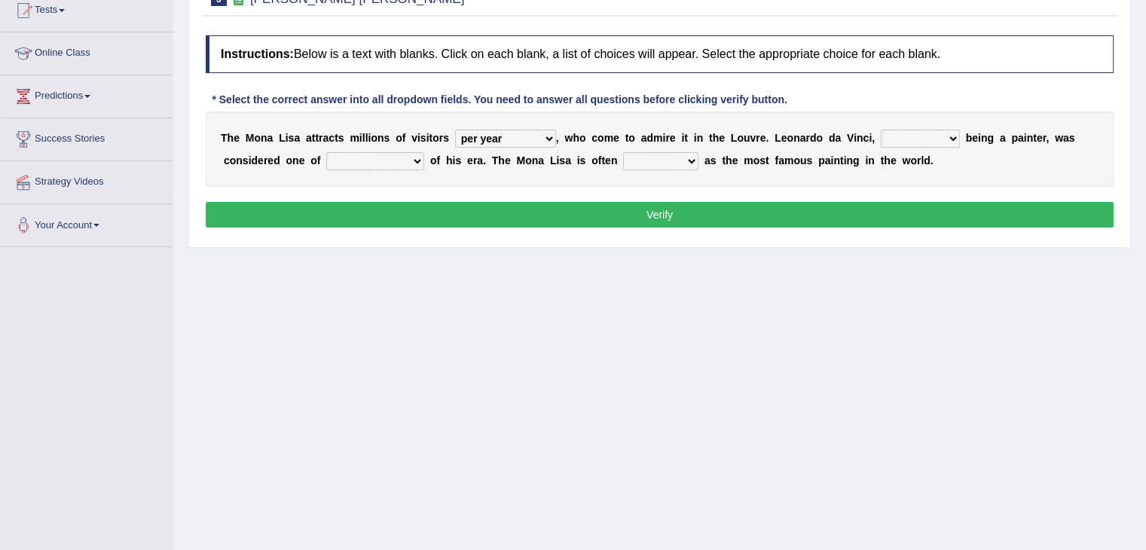
click at [899, 141] on select "rather than as much as as well as as long as" at bounding box center [919, 139] width 79 height 18
click at [961, 160] on div "T h e M o n a L i s a a t t r a c t s m i l l i o n s o f v i s i t o r s aroun…" at bounding box center [660, 148] width 908 height 75
click at [529, 144] on select "around the year the all year all year round per year" at bounding box center [505, 139] width 101 height 18
click at [528, 143] on select "around the year the all year all year round per year" at bounding box center [505, 139] width 101 height 18
click at [912, 141] on div "T h e M o n a L i s a a t t r a c t s m i l l i o n s o f v i s i t o r s aroun…" at bounding box center [660, 148] width 908 height 75
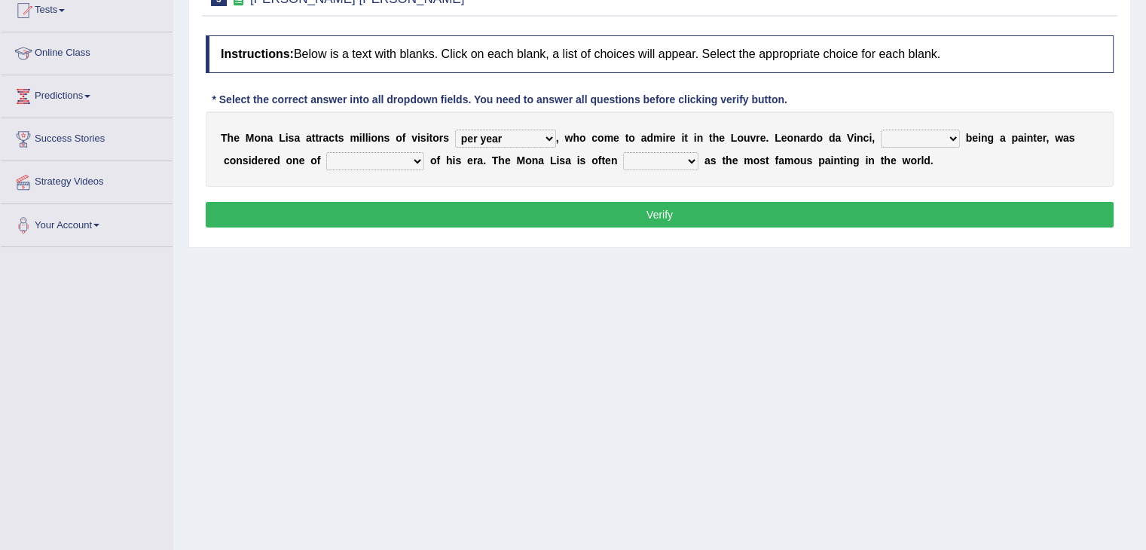
click at [908, 139] on select "rather than as much as as well as as long as" at bounding box center [919, 139] width 79 height 18
select select "as well as"
click at [880, 130] on select "rather than as much as as well as as long as" at bounding box center [919, 139] width 79 height 18
click at [348, 165] on select "better artists artist the better artist the best artists" at bounding box center [375, 161] width 98 height 18
select select "the best artists"
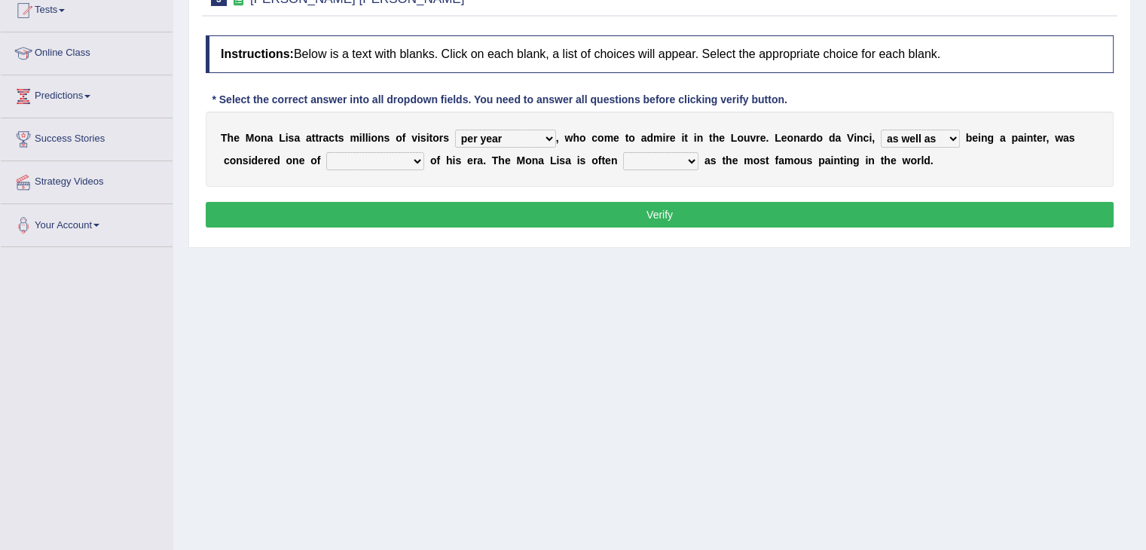
click at [326, 153] on select "better artists artist the better artist the best artists" at bounding box center [375, 161] width 98 height 18
drag, startPoint x: 896, startPoint y: 136, endPoint x: 905, endPoint y: 144, distance: 12.3
click at [898, 136] on select "rather than as much as as well as as long as" at bounding box center [919, 139] width 79 height 18
click at [906, 142] on select "rather than as much as as well as as long as" at bounding box center [919, 139] width 79 height 18
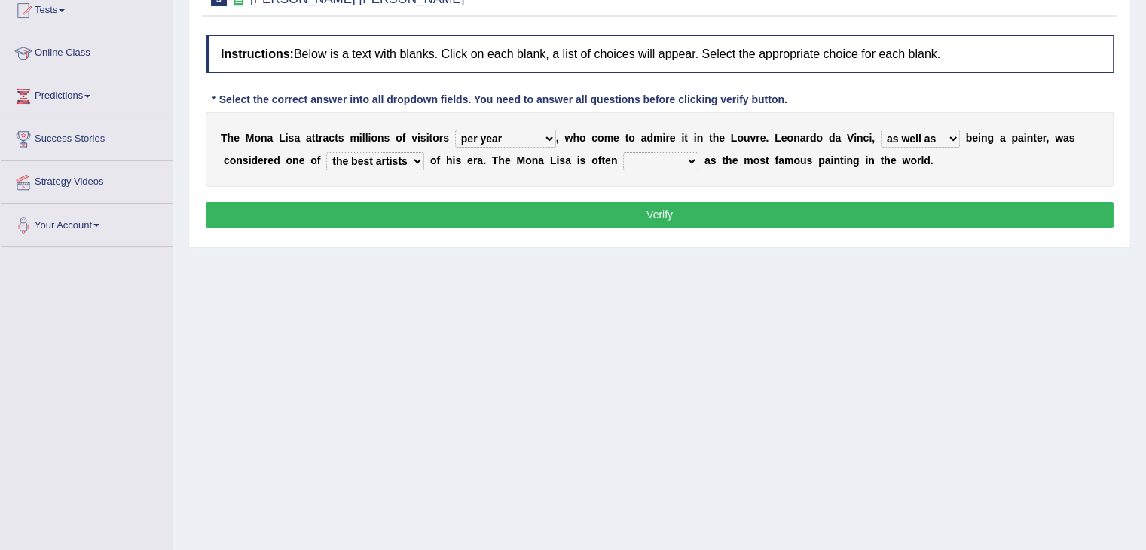
click at [880, 130] on select "rather than as much as as well as as long as" at bounding box center [919, 139] width 79 height 18
click at [623, 162] on select "classified suggested predicted described" at bounding box center [660, 161] width 75 height 18
select select "described"
click at [623, 153] on select "classified suggested predicted described" at bounding box center [660, 161] width 75 height 18
click at [652, 218] on button "Verify" at bounding box center [660, 215] width 908 height 26
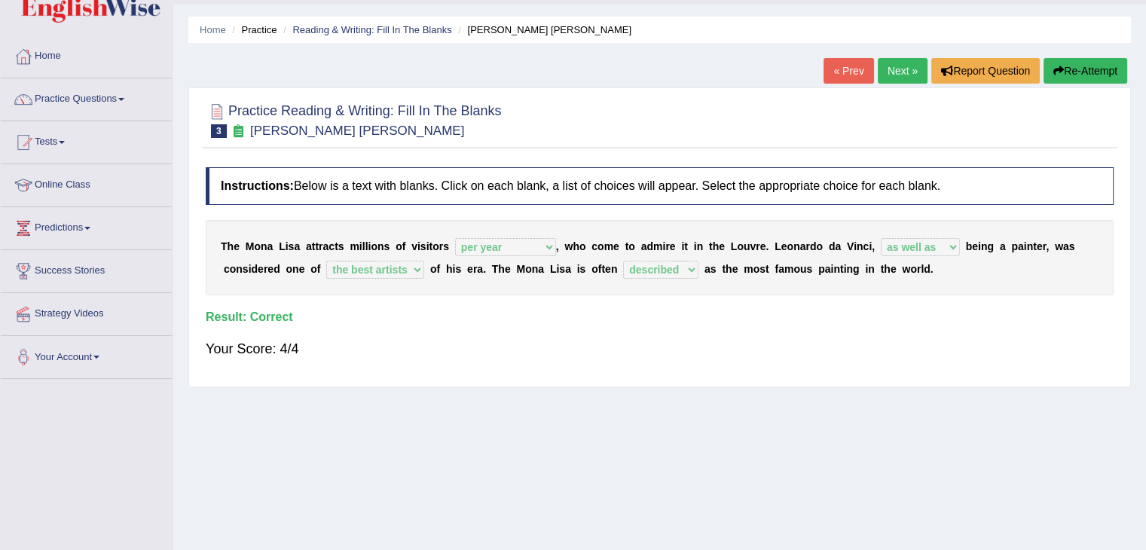
scroll to position [0, 0]
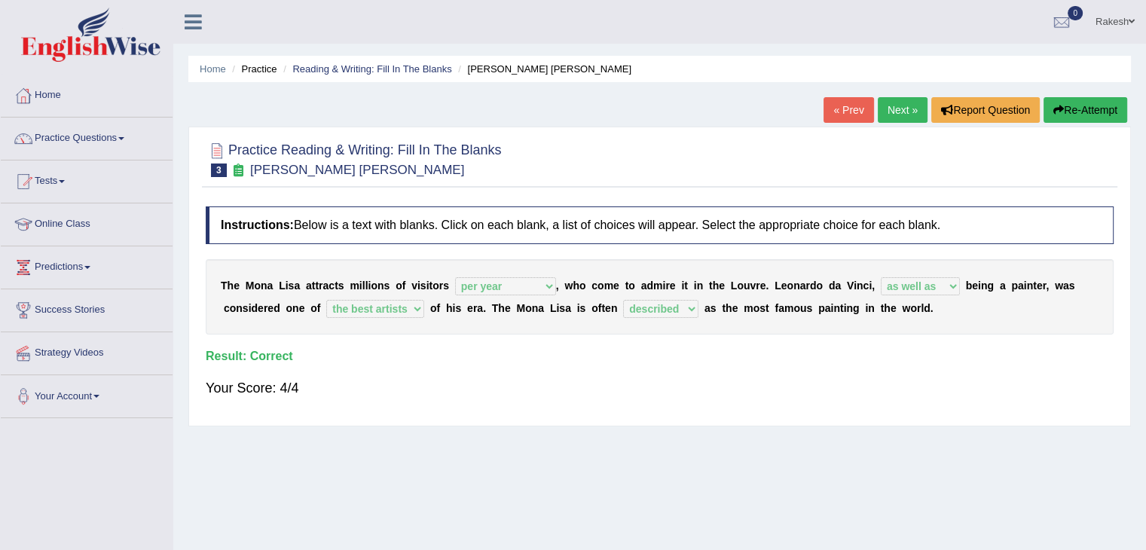
click at [910, 118] on link "Next »" at bounding box center [902, 110] width 50 height 26
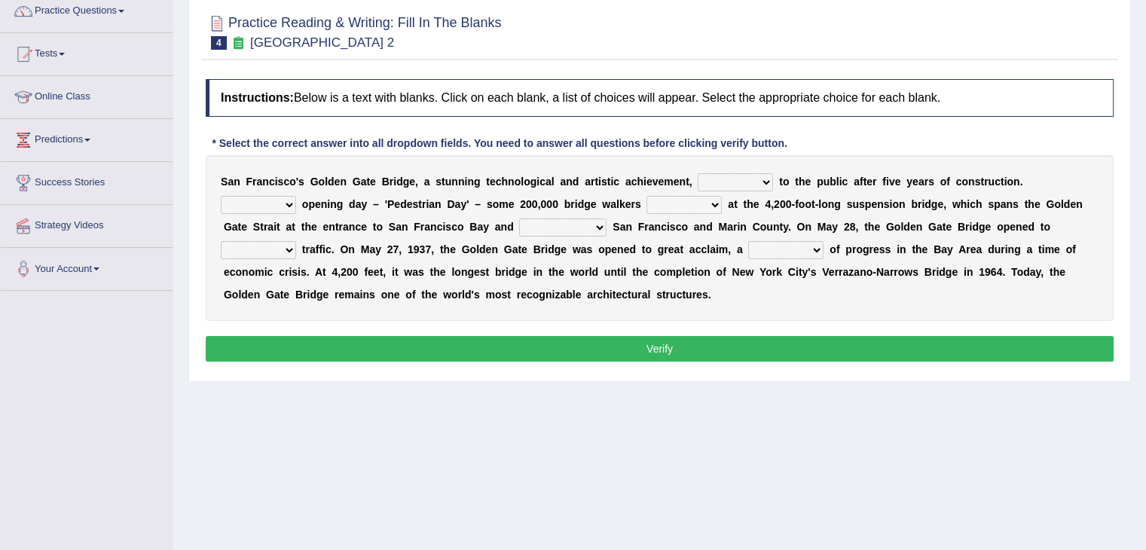
click at [732, 185] on select "opens closes appears equals" at bounding box center [734, 182] width 75 height 18
click at [459, 97] on h4 "Instructions: Below is a text with blanks. Click on each blank, a list of choic…" at bounding box center [660, 98] width 908 height 38
click at [731, 183] on select "opens closes appears equals" at bounding box center [734, 182] width 75 height 18
select select "opens"
click at [697, 173] on select "opens closes appears equals" at bounding box center [734, 182] width 75 height 18
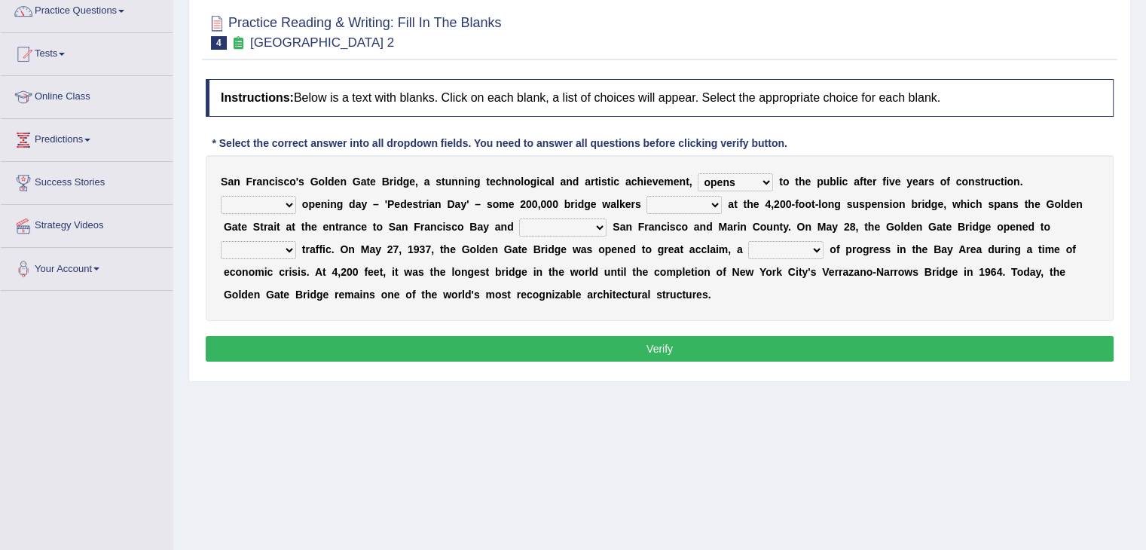
click at [729, 176] on select "opens closes appears equals" at bounding box center [734, 182] width 75 height 18
click at [961, 125] on div "Instructions: Below is a text with blanks. Click on each blank, a list of choic…" at bounding box center [659, 223] width 915 height 302
click at [296, 196] on select "On During Since When" at bounding box center [258, 205] width 75 height 18
click at [979, 124] on div "Instructions: Below is a text with blanks. Click on each blank, a list of choic…" at bounding box center [659, 223] width 915 height 302
click at [296, 196] on select "On During Since When" at bounding box center [258, 205] width 75 height 18
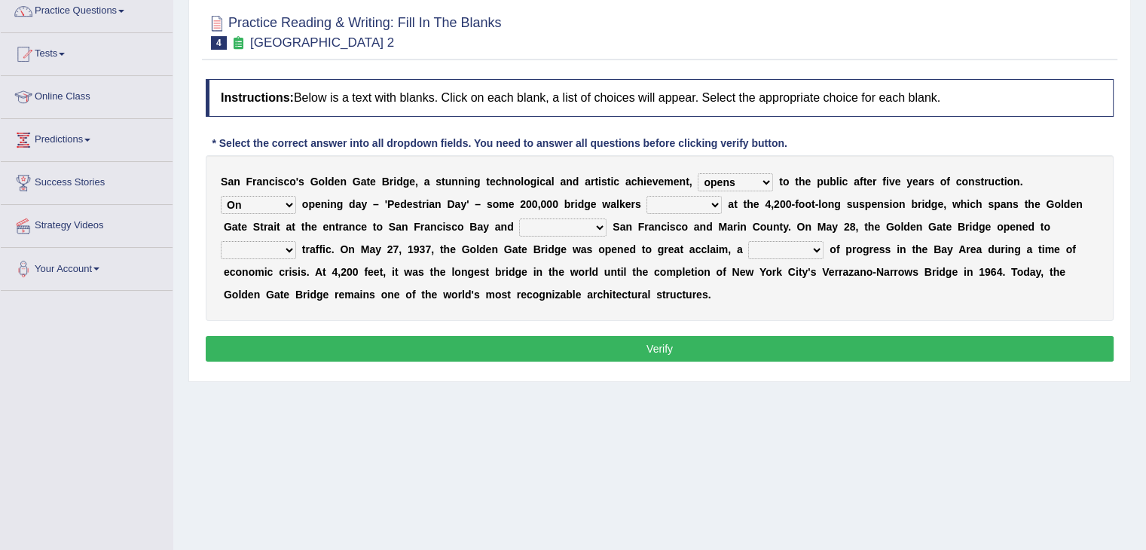
click at [296, 196] on select "On During Since When" at bounding box center [258, 205] width 75 height 18
select select "During"
click at [296, 196] on select "On During Since When" at bounding box center [258, 205] width 75 height 18
click at [646, 203] on select "stationed looked marveled laughed" at bounding box center [683, 205] width 75 height 18
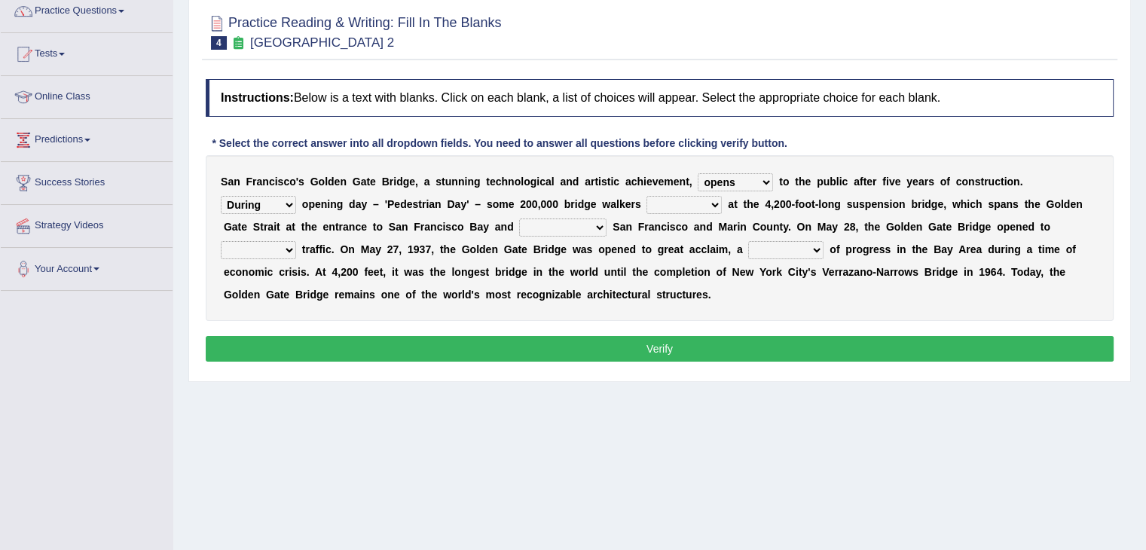
click at [654, 300] on div "S a n F r a n c i s c o ' s G o l d e n G a t e B r i d g e , a s t u n n i n g…" at bounding box center [660, 238] width 908 height 166
click at [646, 203] on select "stationed looked marveled laughed" at bounding box center [683, 205] width 75 height 18
select select "marveled"
click at [646, 196] on select "stationed looked marveled laughed" at bounding box center [683, 205] width 75 height 18
click at [519, 227] on select "separates connects channels differentiates" at bounding box center [562, 227] width 87 height 18
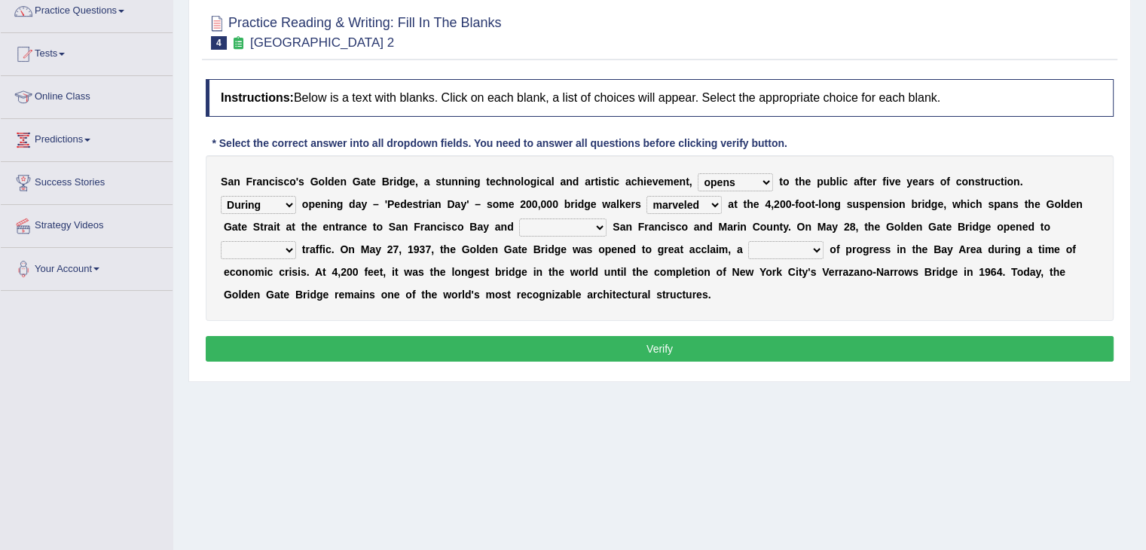
click at [514, 291] on div "S a n F r a n c i s c o ' s G o l d e n G a t e B r i d g e , a s t u n n i n g…" at bounding box center [660, 238] width 908 height 166
click at [519, 228] on select "separates connects channels differentiates" at bounding box center [562, 227] width 87 height 18
select select "connects"
click at [519, 218] on select "separates connects channels differentiates" at bounding box center [562, 227] width 87 height 18
click at [455, 300] on div "S a n F r a n c i s c o ' s G o l d e n G a t e B r i d g e , a s t u n n i n g…" at bounding box center [660, 238] width 908 height 166
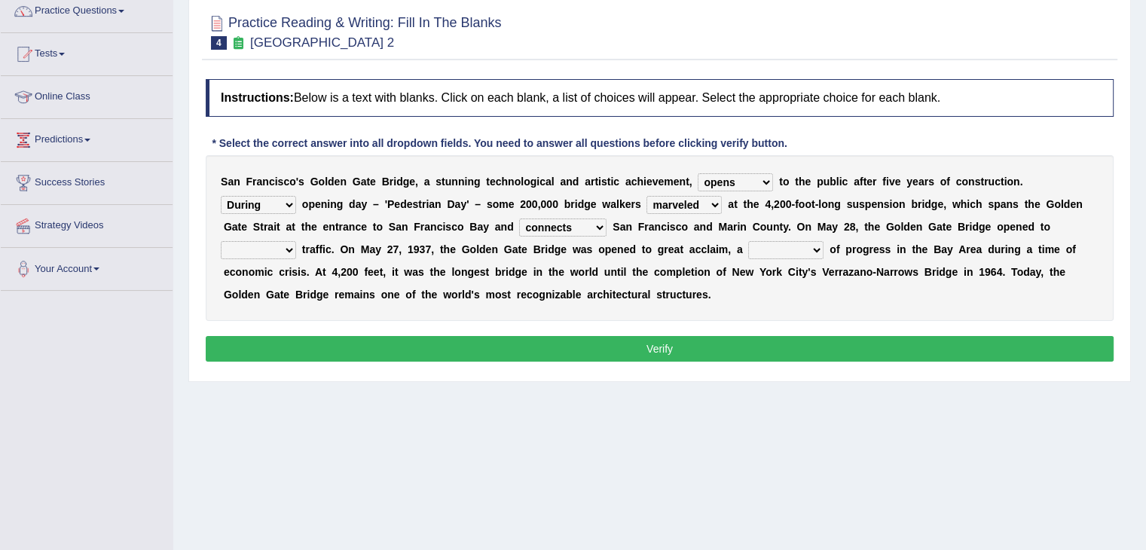
click at [296, 241] on select "aquatic vehicular airborne watertight" at bounding box center [258, 250] width 75 height 18
click at [978, 308] on div "S a n F r a n c i s c o ' s G o l d e n G a t e B r i d g e , a s t u n n i n g…" at bounding box center [660, 238] width 908 height 166
click at [748, 251] on select "denial symbol technique yield" at bounding box center [785, 250] width 75 height 18
select select "symbol"
click at [748, 241] on select "denial symbol technique yield" at bounding box center [785, 250] width 75 height 18
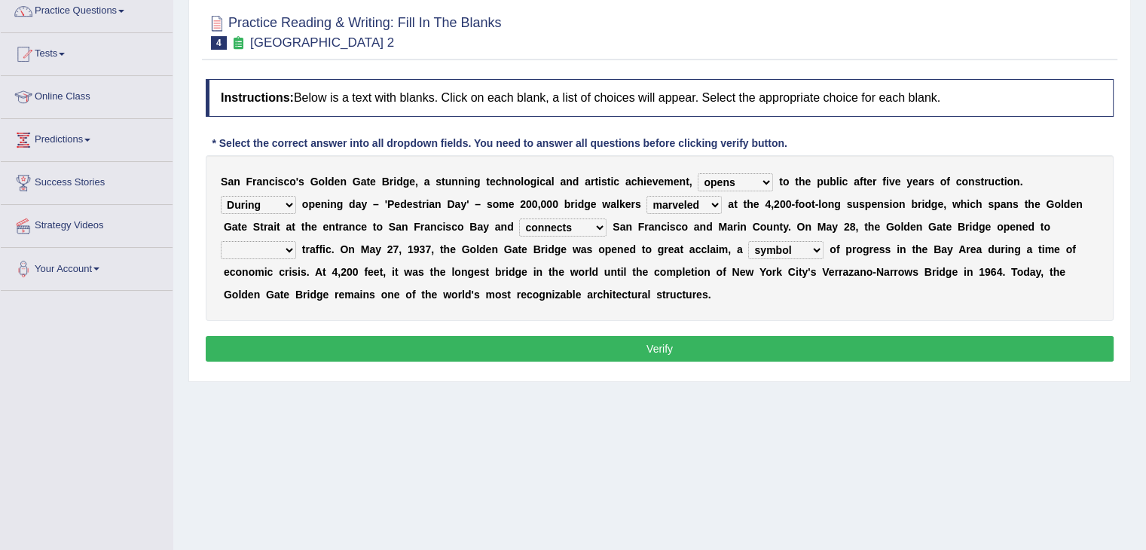
click at [296, 241] on select "aquatic vehicular airborne watertight" at bounding box center [258, 250] width 75 height 18
drag, startPoint x: 893, startPoint y: 212, endPoint x: 887, endPoint y: 231, distance: 20.3
click at [890, 222] on div "S a n F r a n c i s c o ' s G o l d e n G a t e B r i d g e , a s t u n n i n g…" at bounding box center [660, 238] width 908 height 166
click at [296, 241] on select "aquatic vehicular airborne watertight" at bounding box center [258, 250] width 75 height 18
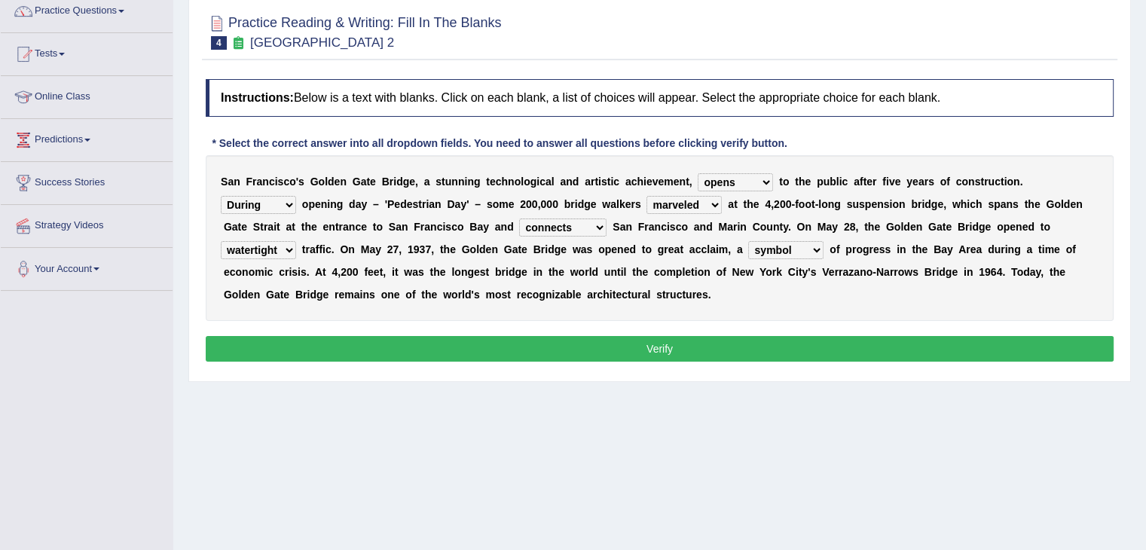
select select "vehicular"
click at [296, 241] on select "aquatic vehicular airborne watertight" at bounding box center [258, 250] width 75 height 18
click at [689, 355] on button "Verify" at bounding box center [660, 349] width 908 height 26
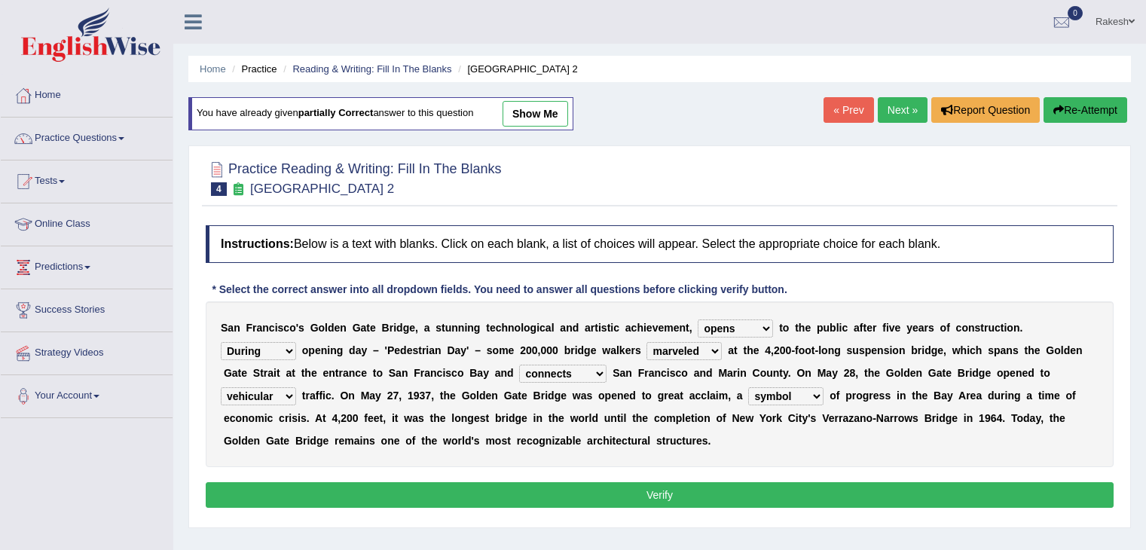
select select "opens"
select select "During"
select select "marveled"
select select "connects"
select select "vehicular"
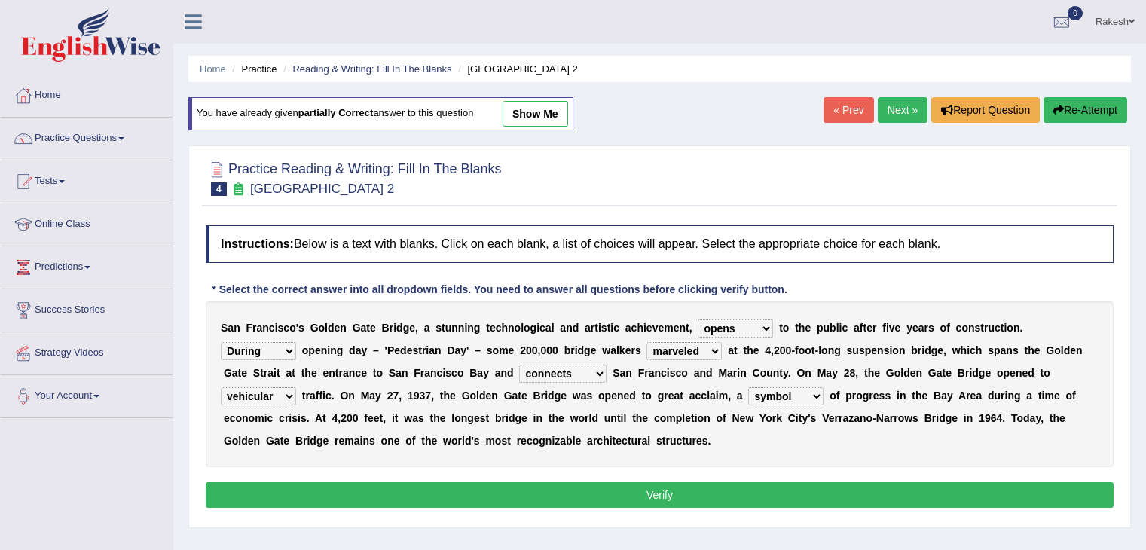
select select "symbol"
select select "On"
click at [296, 342] on select "On During Since When" at bounding box center [258, 351] width 75 height 18
click at [615, 504] on button "Verify" at bounding box center [660, 495] width 908 height 26
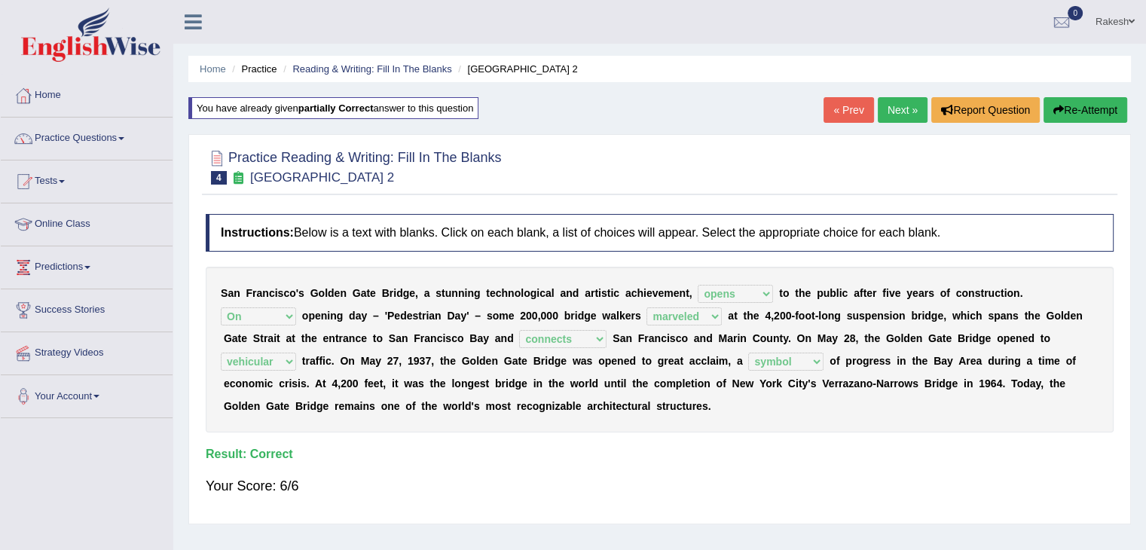
click at [902, 115] on link "Next »" at bounding box center [902, 110] width 50 height 26
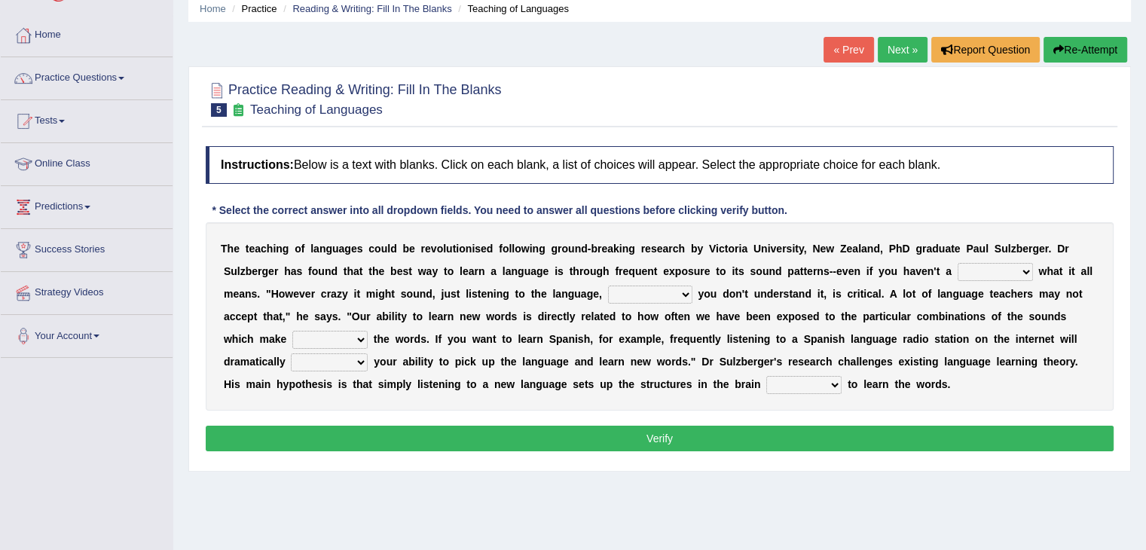
click at [957, 276] on select "dew claw clue due" at bounding box center [994, 272] width 75 height 18
select select "clue"
click at [957, 263] on select "dew claw clue due" at bounding box center [994, 272] width 75 height 18
click at [608, 293] on select "but also all together even though if so" at bounding box center [650, 294] width 84 height 18
select select "even though"
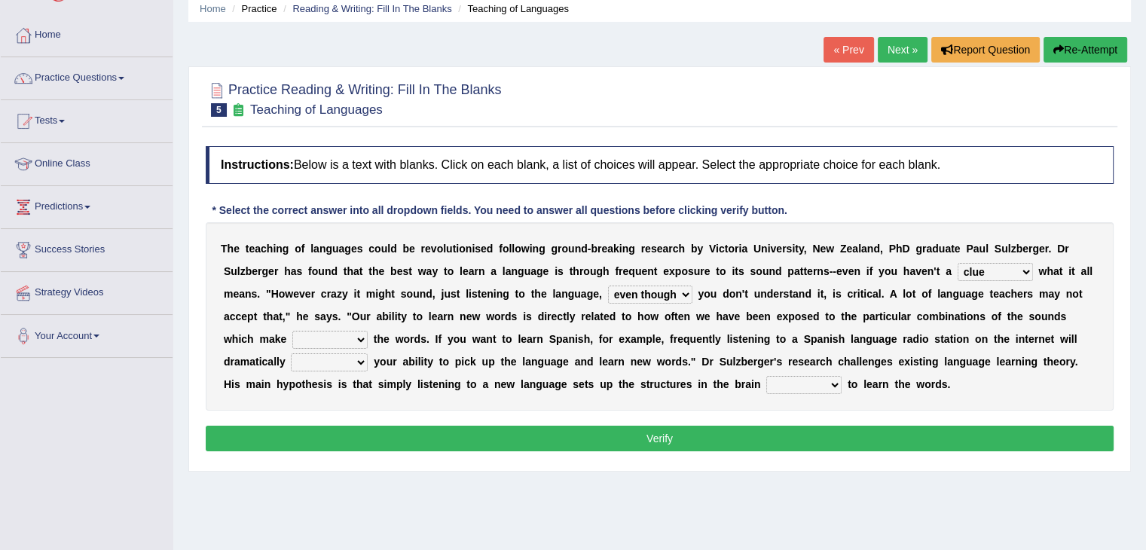
click at [608, 285] on select "but also all together even though if so" at bounding box center [650, 294] width 84 height 18
click at [368, 331] on select "down up of on" at bounding box center [329, 340] width 75 height 18
select select "up"
click at [368, 331] on select "down up of on" at bounding box center [329, 340] width 75 height 18
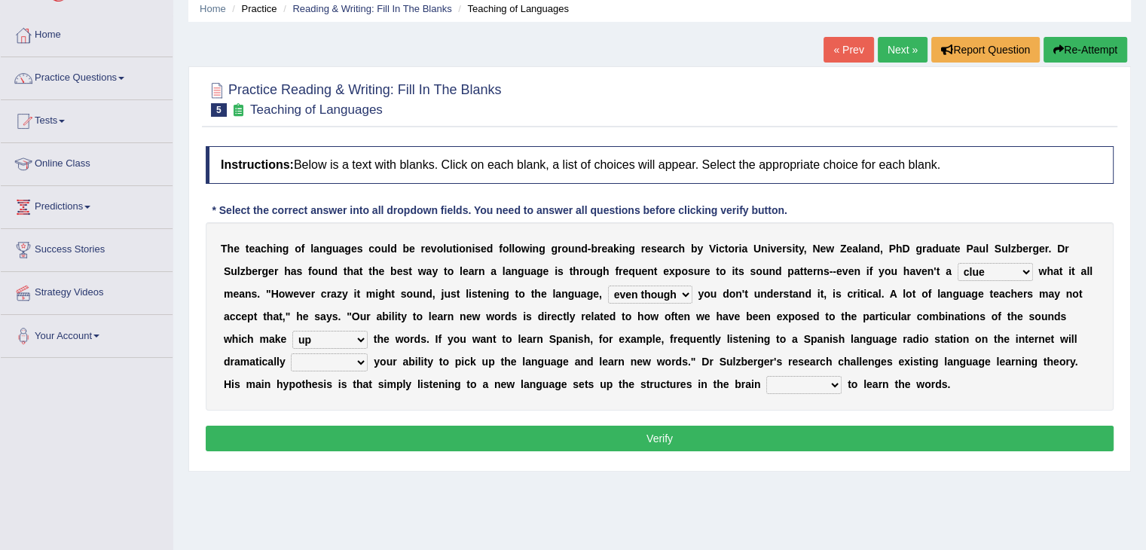
drag, startPoint x: 957, startPoint y: 313, endPoint x: 947, endPoint y: 324, distance: 13.9
click at [368, 331] on select "down up of on" at bounding box center [329, 340] width 75 height 18
click at [887, 400] on div "T h e t e a c h i n g o f l a n g u a g e s c o u l d b e r e v o l u t i o n i…" at bounding box center [660, 316] width 908 height 188
click at [368, 353] on select "evaluate exaggerate describe boost" at bounding box center [329, 362] width 77 height 18
select select "boost"
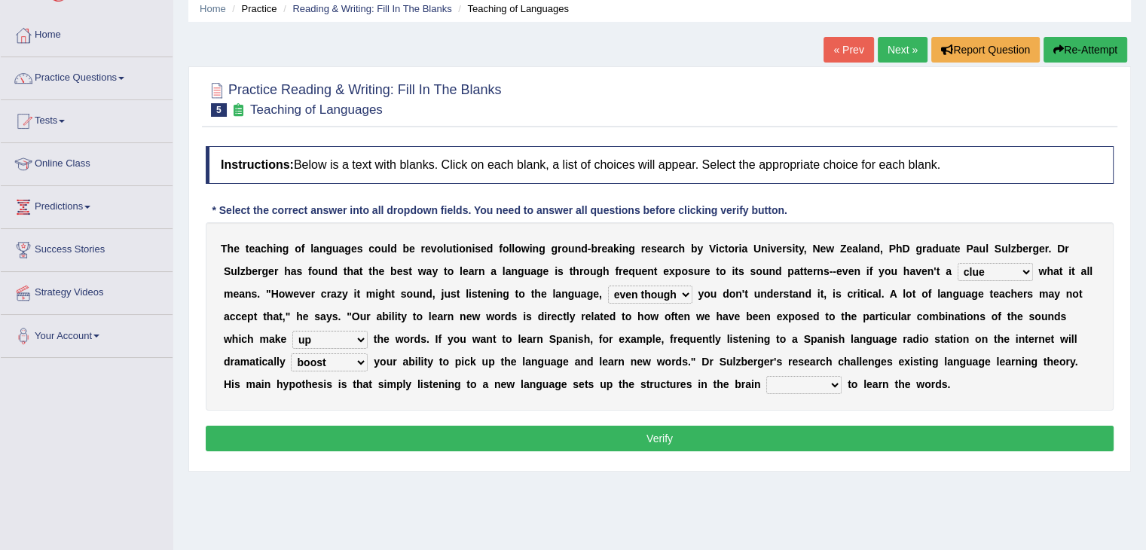
click at [368, 353] on select "evaluate exaggerate describe boost" at bounding box center [329, 362] width 77 height 18
click at [766, 384] on select "requiring required directed to require" at bounding box center [803, 385] width 75 height 18
select select "directed"
click at [766, 376] on select "requiring required directed to require" at bounding box center [803, 385] width 75 height 18
click at [606, 427] on button "Verify" at bounding box center [660, 439] width 908 height 26
